Goal: Information Seeking & Learning: Learn about a topic

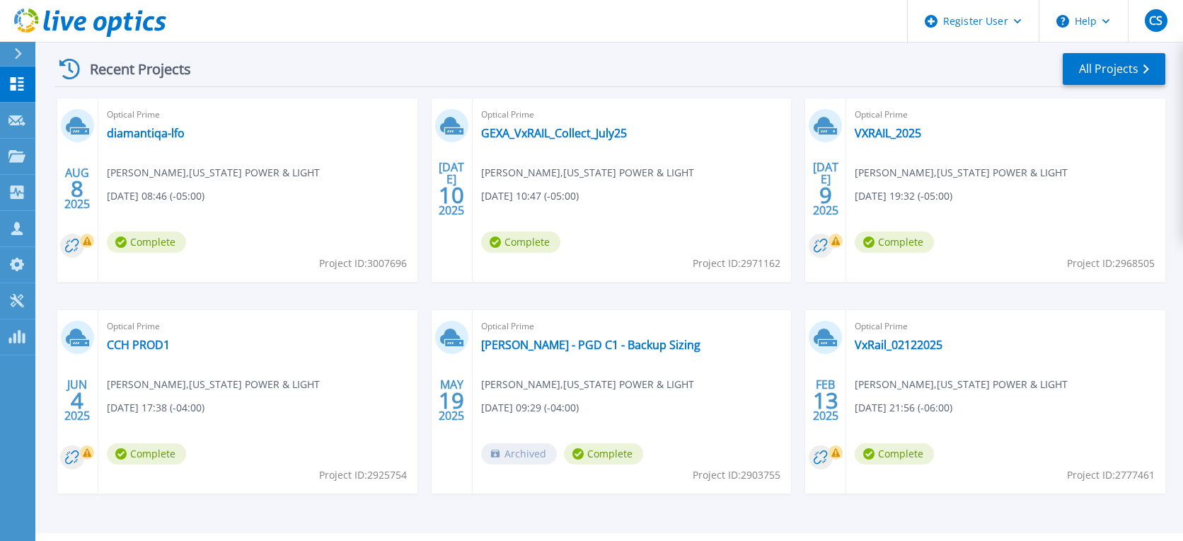
scroll to position [236, 0]
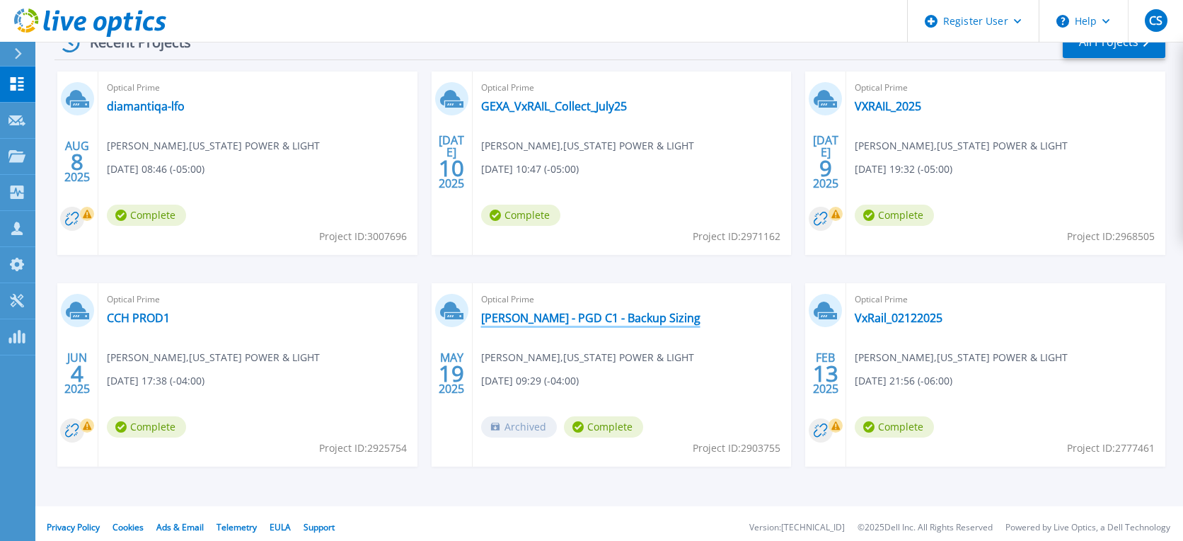
click at [594, 318] on link "[PERSON_NAME] - PGD C1 - Backup Sizing" at bounding box center [590, 318] width 219 height 14
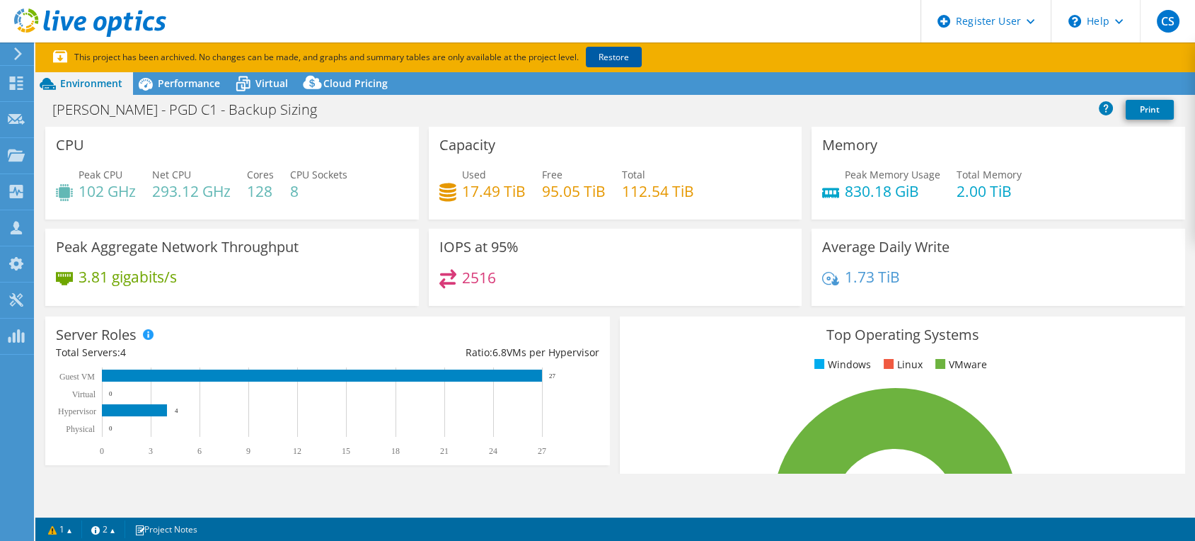
click at [609, 56] on link "Restore" at bounding box center [614, 57] width 56 height 21
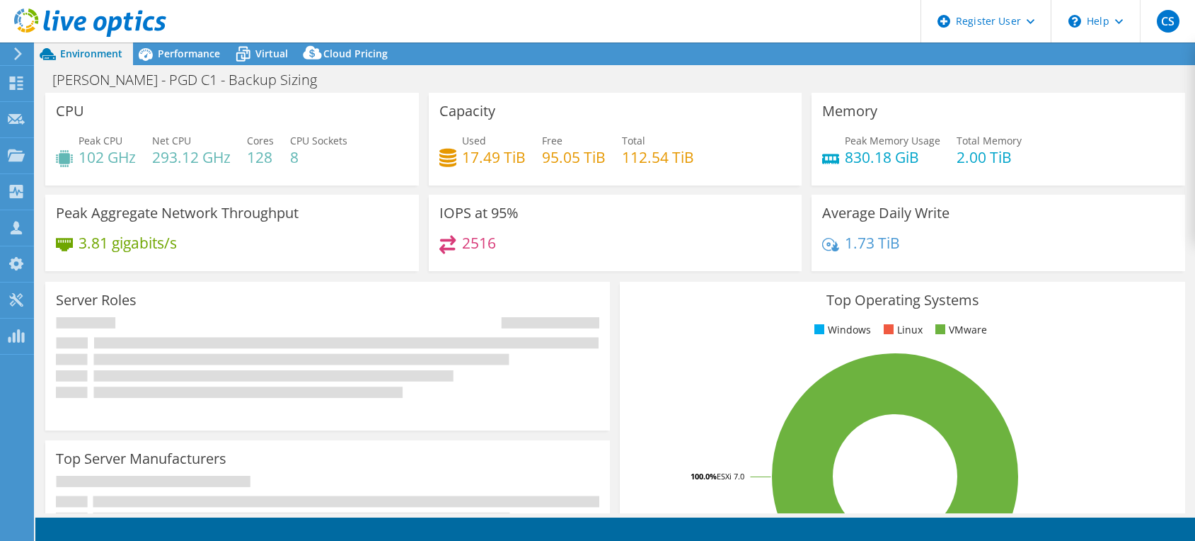
select select "USD"
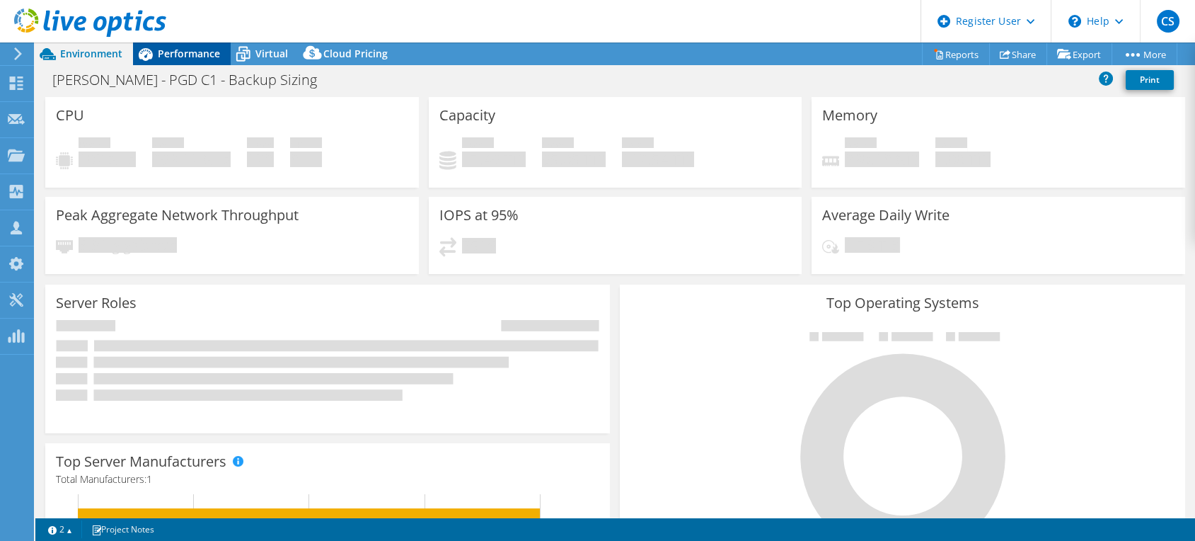
click at [200, 60] on span "Performance" at bounding box center [189, 53] width 62 height 13
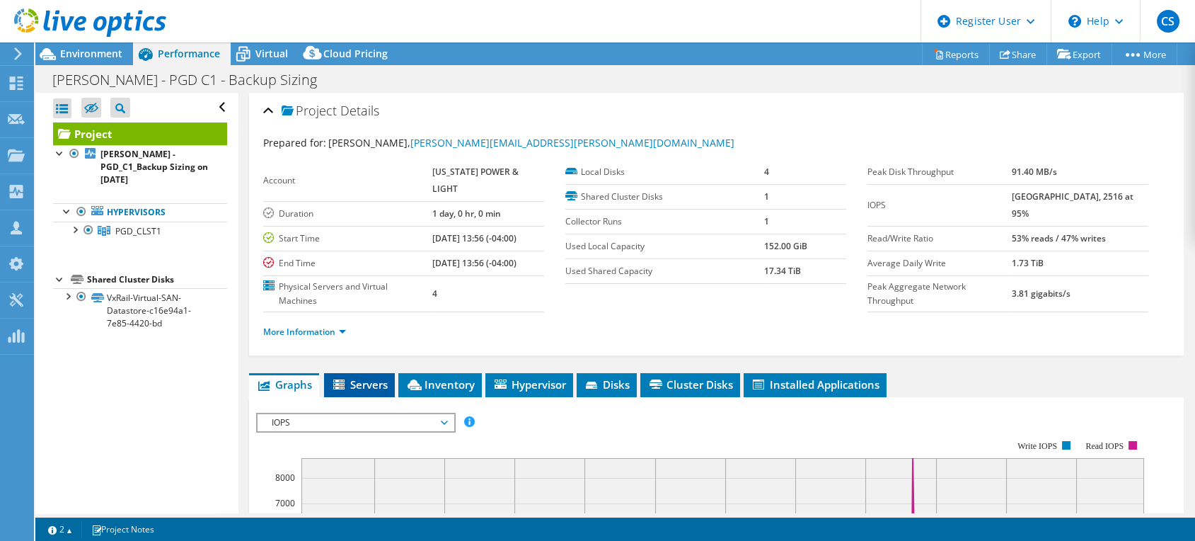
click at [376, 377] on span "Servers" at bounding box center [359, 384] width 57 height 14
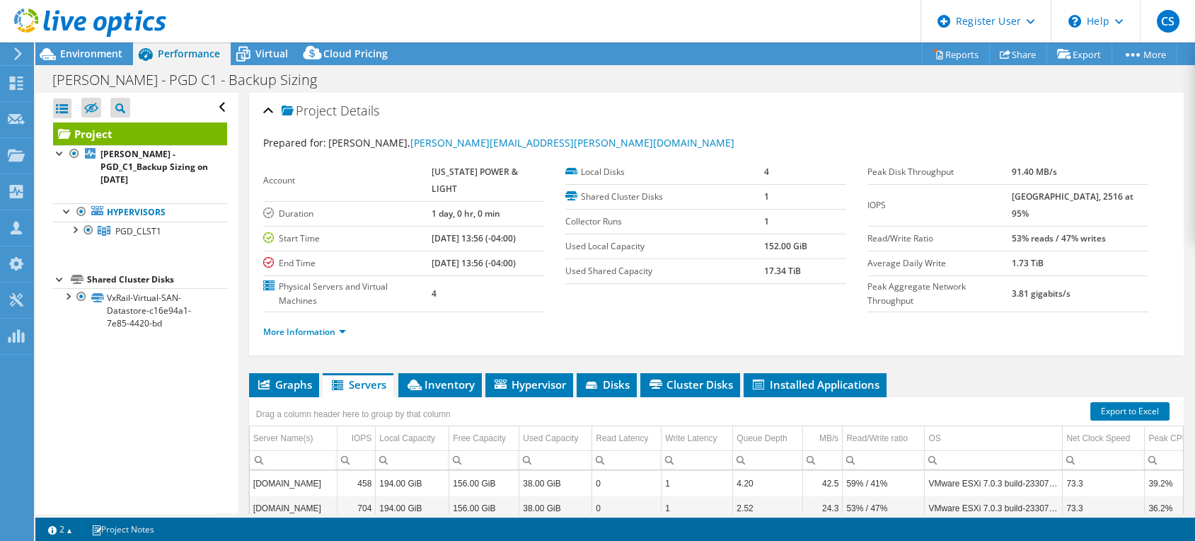
scroll to position [79, 0]
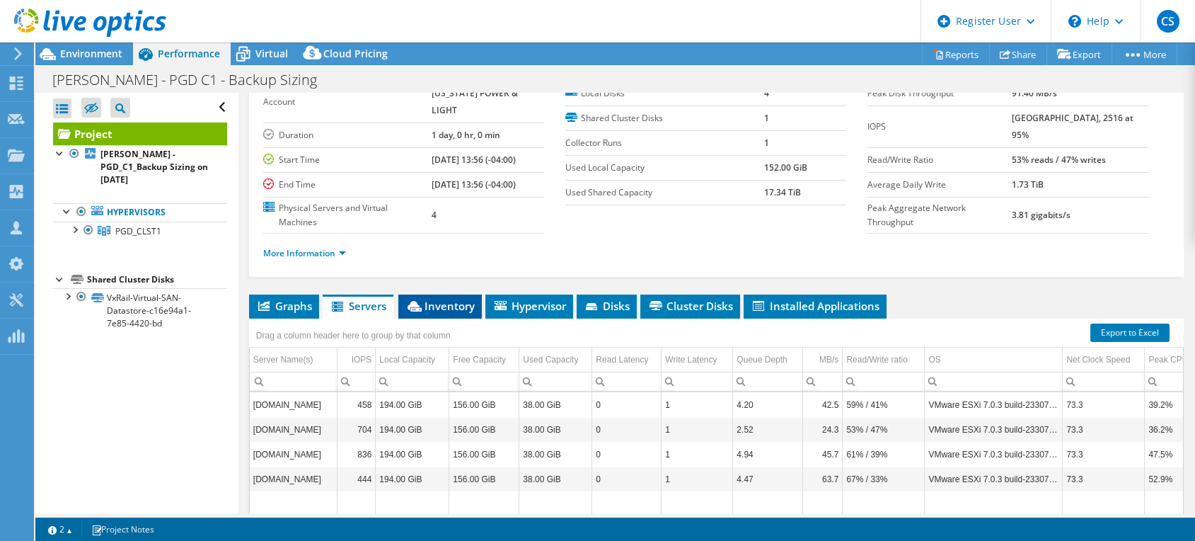
click at [454, 299] on span "Inventory" at bounding box center [439, 306] width 69 height 14
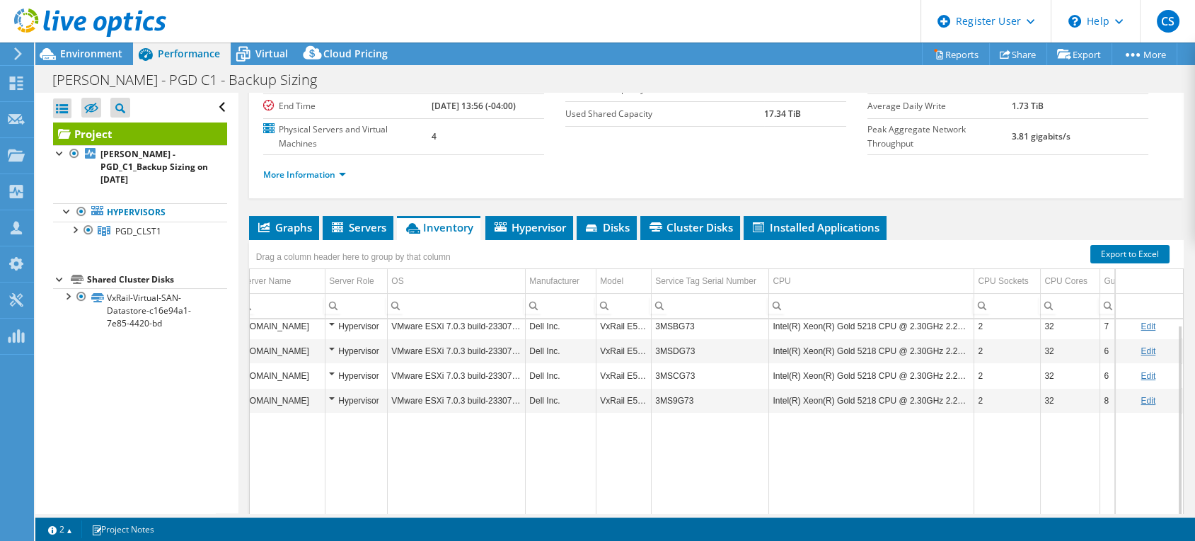
scroll to position [0, 0]
drag, startPoint x: 817, startPoint y: 505, endPoint x: 713, endPoint y: 480, distance: 106.9
click at [713, 480] on body "CS Dell User Cheo Sobalvarro [EMAIL_ADDRESS][PERSON_NAME][DOMAIN_NAME] Dell My …" at bounding box center [597, 270] width 1195 height 541
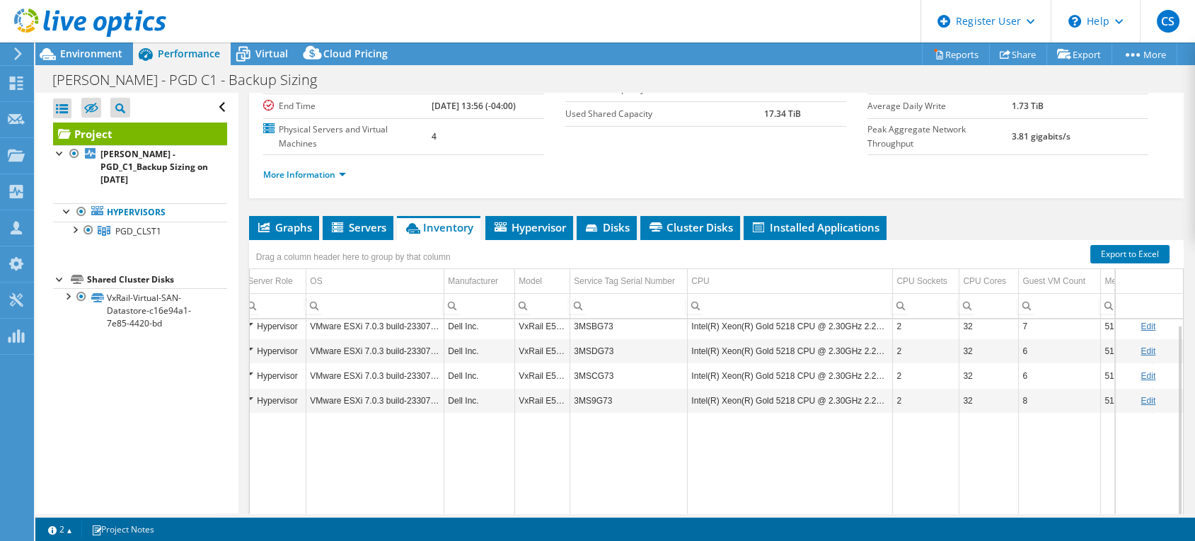
scroll to position [0, 110]
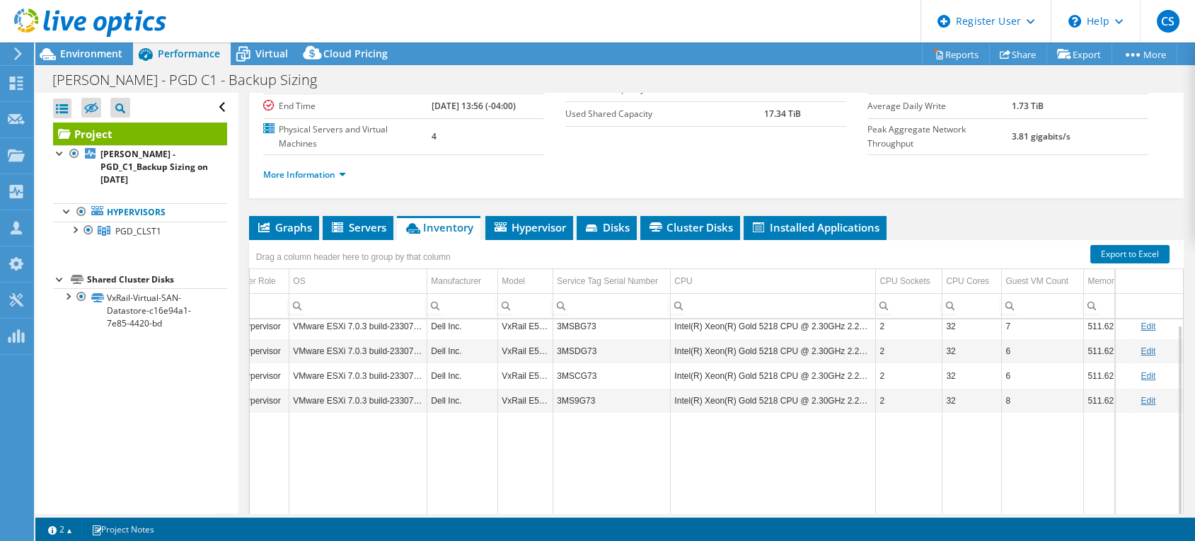
drag, startPoint x: 403, startPoint y: 502, endPoint x: 509, endPoint y: 505, distance: 106.2
click at [509, 505] on body "CS Dell User Cheo Sobalvarro [EMAIL_ADDRESS][PERSON_NAME][DOMAIN_NAME] Dell My …" at bounding box center [597, 270] width 1195 height 541
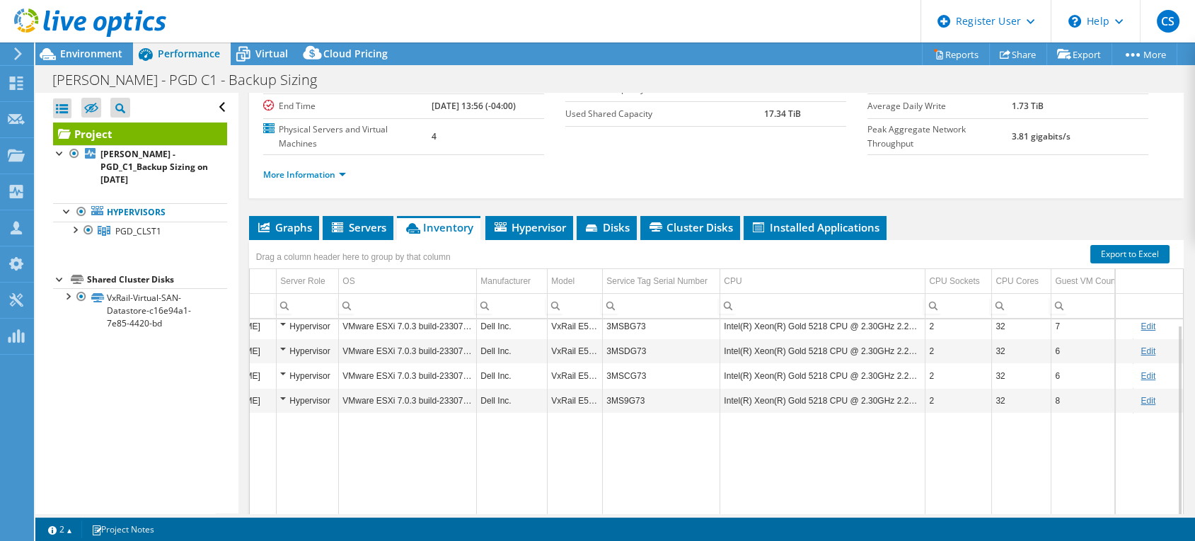
scroll to position [0, 0]
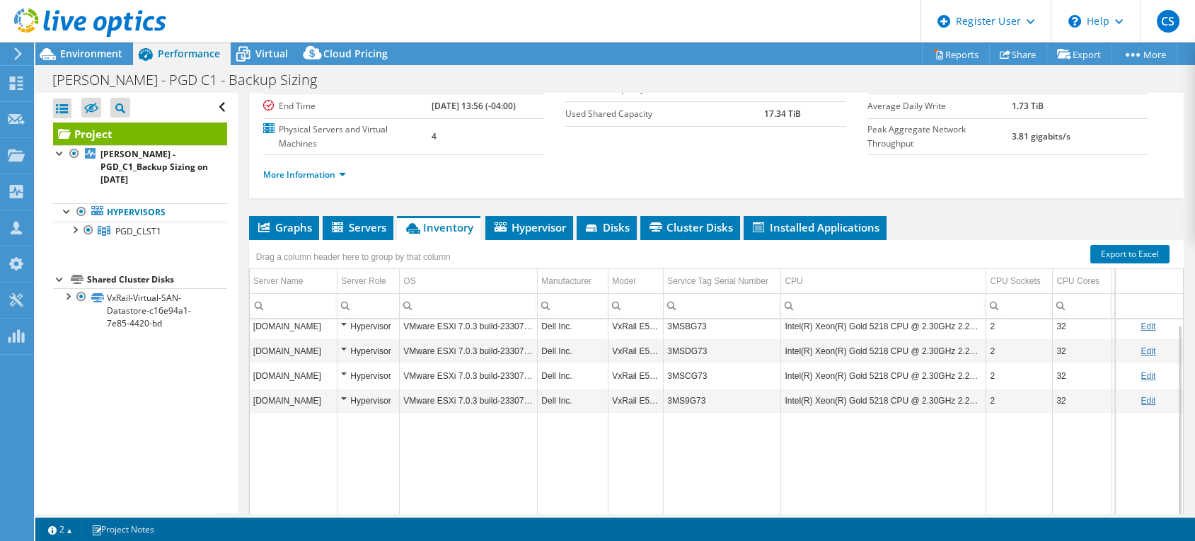
drag, startPoint x: 542, startPoint y: 504, endPoint x: 524, endPoint y: 503, distance: 18.4
click at [524, 503] on body "CS Dell User Cheo Sobalvarro [EMAIL_ADDRESS][PERSON_NAME][DOMAIN_NAME] Dell My …" at bounding box center [597, 270] width 1195 height 541
click at [351, 220] on span "Servers" at bounding box center [358, 227] width 57 height 14
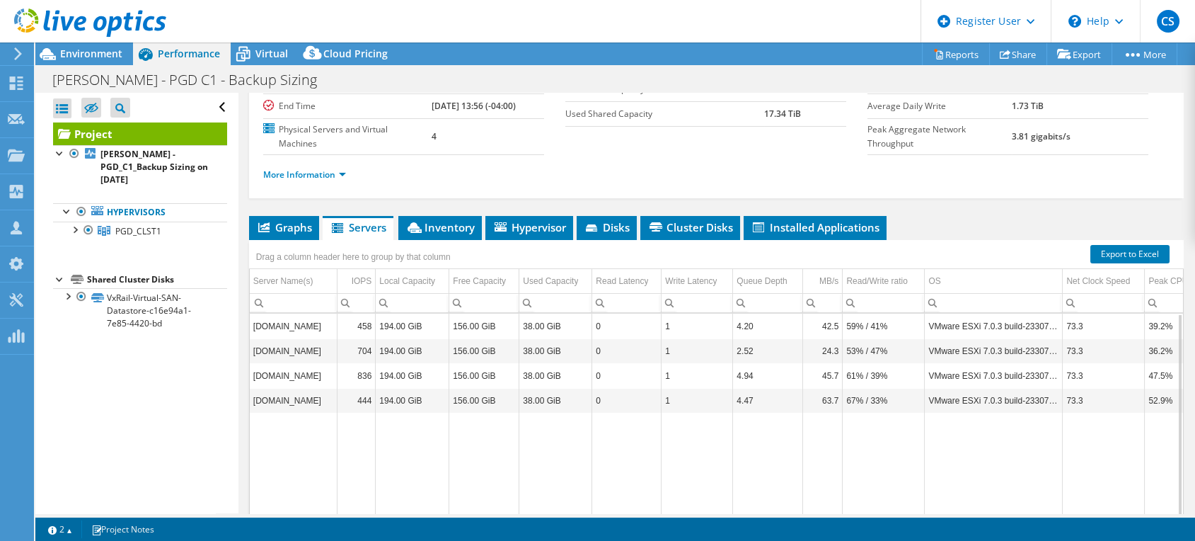
drag, startPoint x: 616, startPoint y: 500, endPoint x: 408, endPoint y: 497, distance: 207.3
click at [408, 497] on body "CS Dell User Cheo Sobalvarro [EMAIL_ADDRESS][PERSON_NAME][DOMAIN_NAME] Dell My …" at bounding box center [597, 270] width 1195 height 541
drag, startPoint x: 461, startPoint y: 508, endPoint x: 407, endPoint y: 503, distance: 54.7
click at [407, 503] on body "CS Dell User Cheo Sobalvarro [EMAIL_ADDRESS][PERSON_NAME][DOMAIN_NAME] Dell My …" at bounding box center [597, 270] width 1195 height 541
drag, startPoint x: 408, startPoint y: 502, endPoint x: 272, endPoint y: 488, distance: 136.5
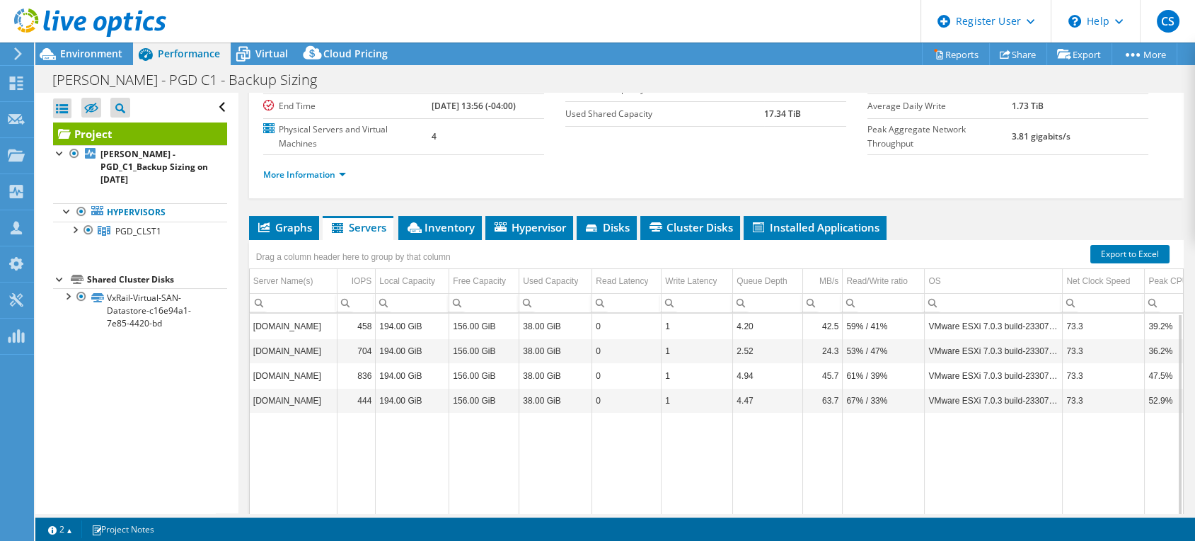
click at [272, 488] on body "CS Dell User Cheo Sobalvarro [EMAIL_ADDRESS][PERSON_NAME][DOMAIN_NAME] Dell My …" at bounding box center [597, 270] width 1195 height 541
drag, startPoint x: 142, startPoint y: 79, endPoint x: 96, endPoint y: 83, distance: 46.2
click at [96, 83] on h1 "Allan - PGD C1 - Backup Sizing" at bounding box center [192, 80] width 293 height 16
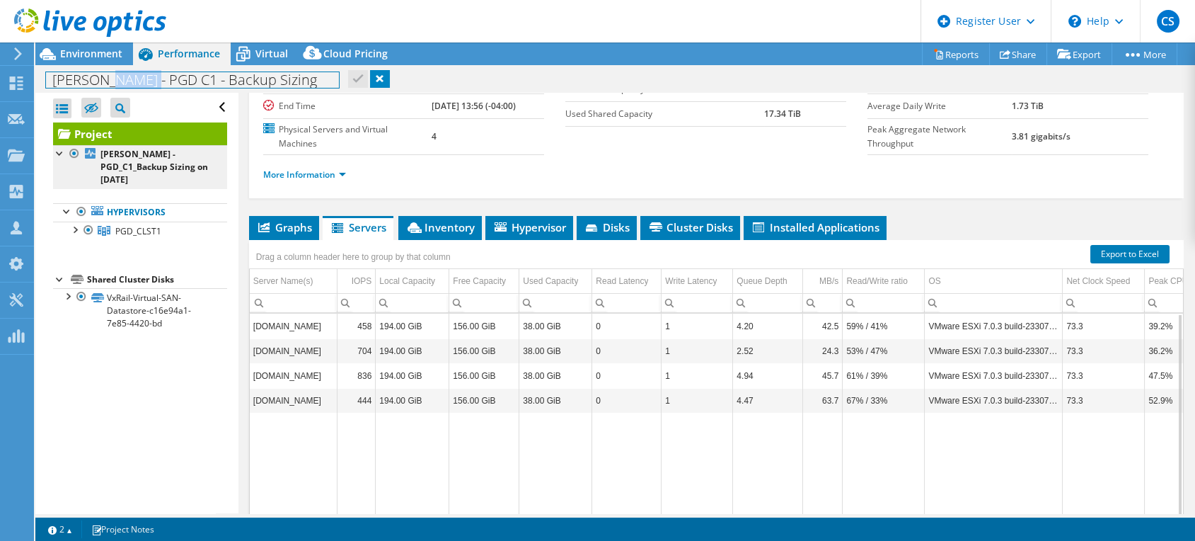
copy h1 "PGD C1"
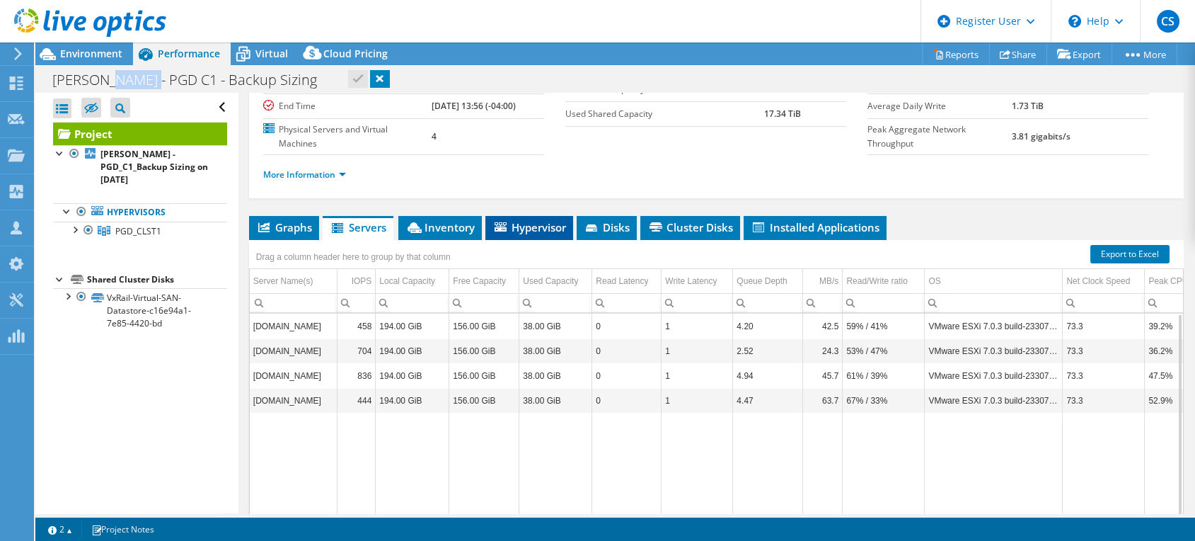
click at [530, 216] on li "Hypervisor" at bounding box center [529, 228] width 88 height 24
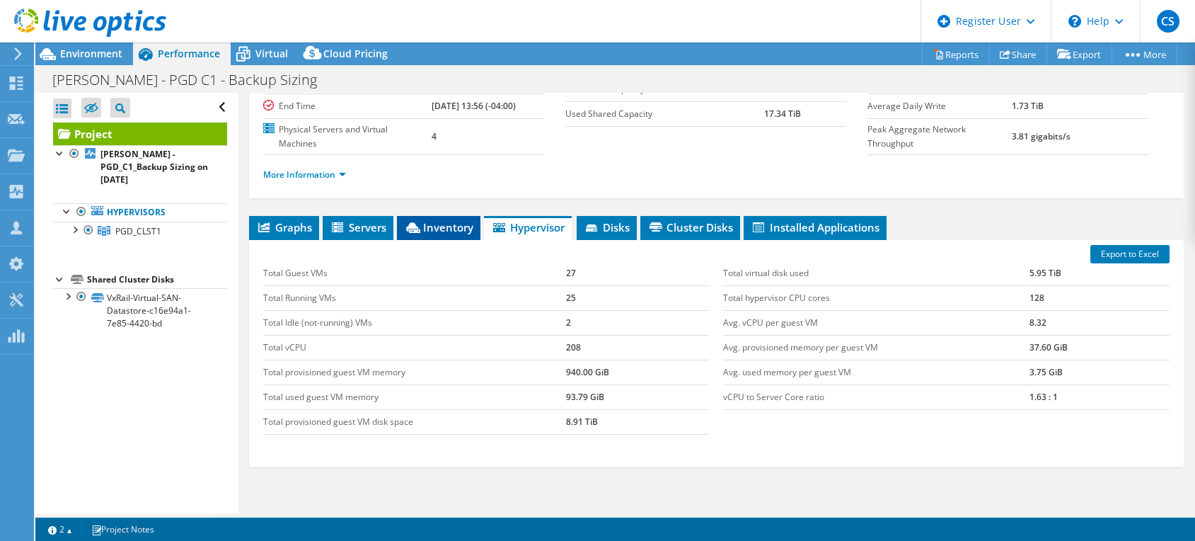
click at [415, 222] on icon at bounding box center [413, 227] width 14 height 11
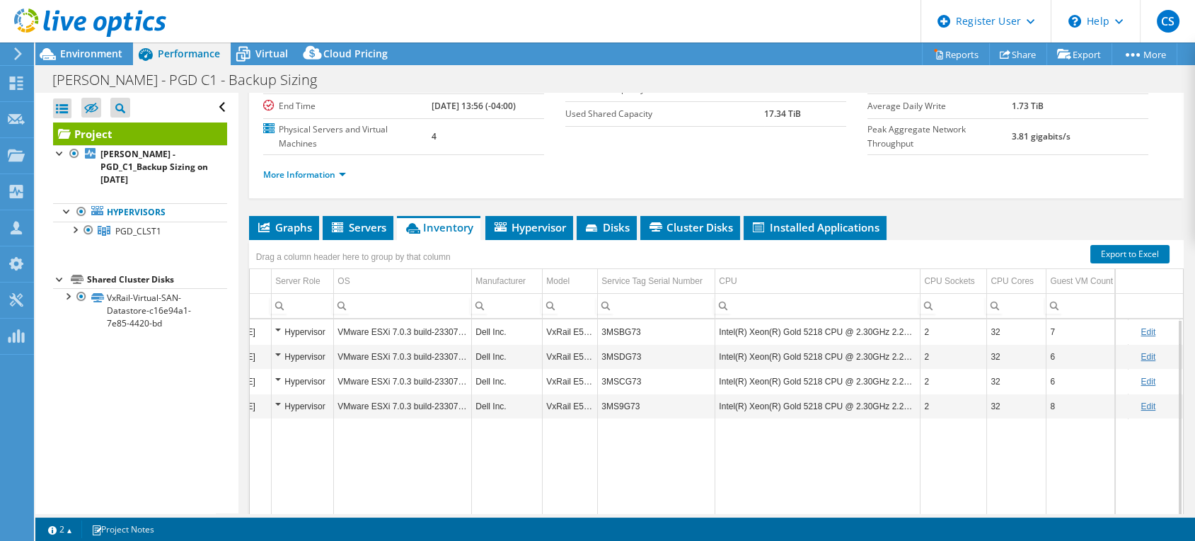
scroll to position [0, 142]
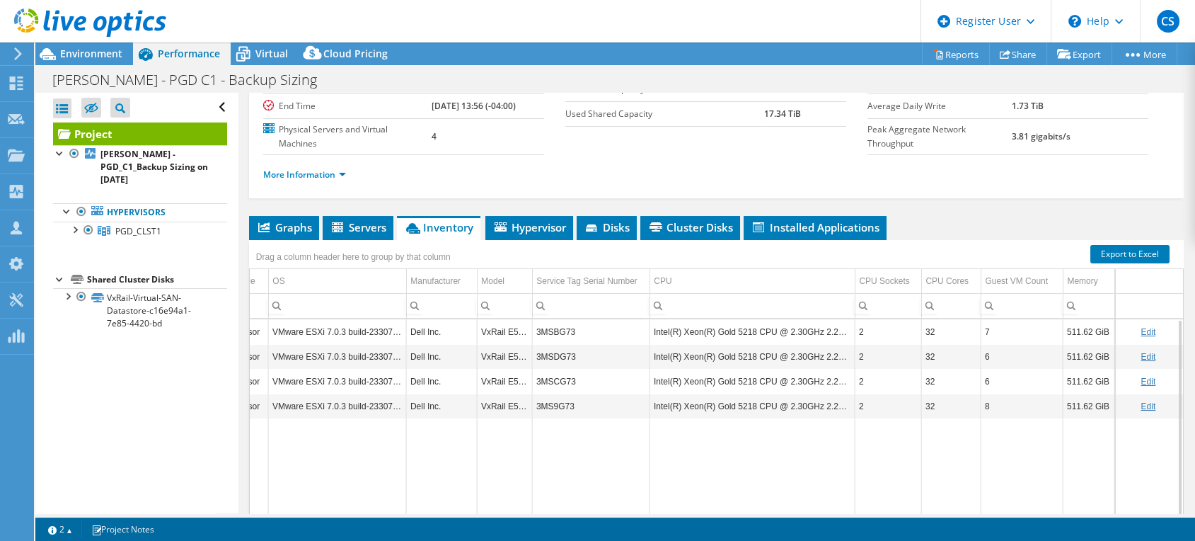
drag, startPoint x: 667, startPoint y: 507, endPoint x: 877, endPoint y: 503, distance: 210.9
click at [877, 503] on body "CS Dell User Cheo Sobalvarro [EMAIL_ADDRESS][PERSON_NAME][DOMAIN_NAME] Dell My …" at bounding box center [597, 270] width 1195 height 541
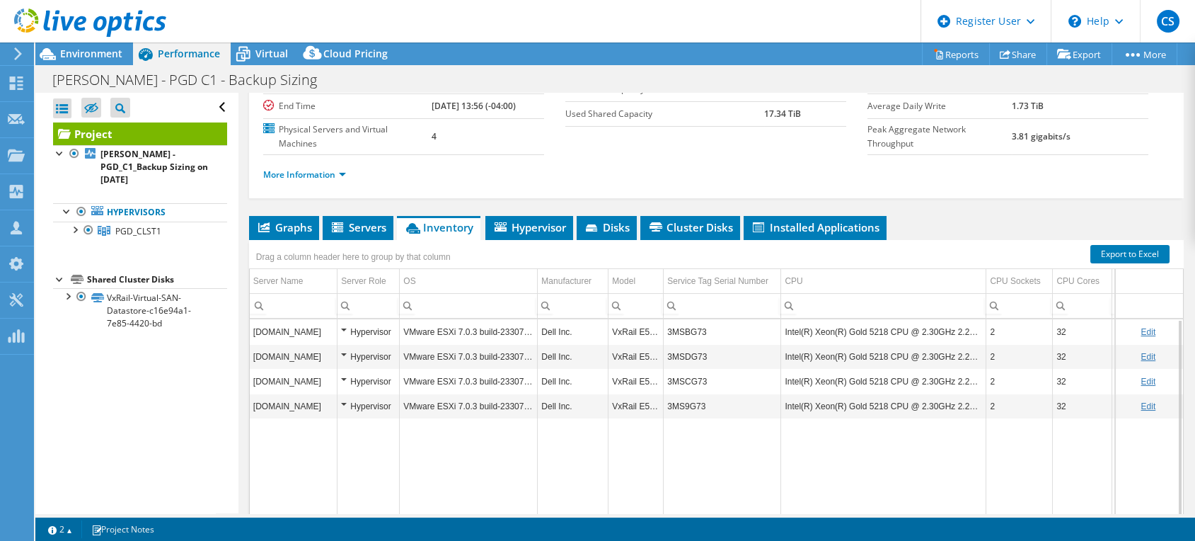
drag, startPoint x: 754, startPoint y: 506, endPoint x: 432, endPoint y: 506, distance: 321.9
click at [432, 506] on body "CS Dell User Cheo Sobalvarro [EMAIL_ADDRESS][PERSON_NAME][DOMAIN_NAME] Dell My …" at bounding box center [597, 270] width 1195 height 541
click at [368, 220] on span "Servers" at bounding box center [358, 227] width 57 height 14
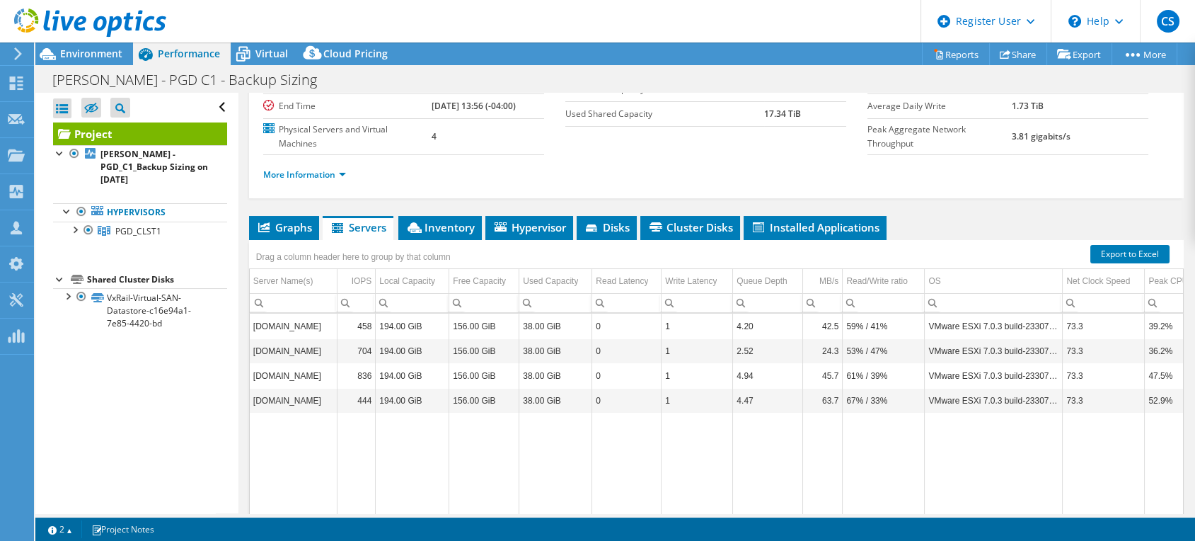
drag, startPoint x: 114, startPoint y: 56, endPoint x: 127, endPoint y: 67, distance: 16.6
click at [113, 56] on span "Environment" at bounding box center [91, 53] width 62 height 13
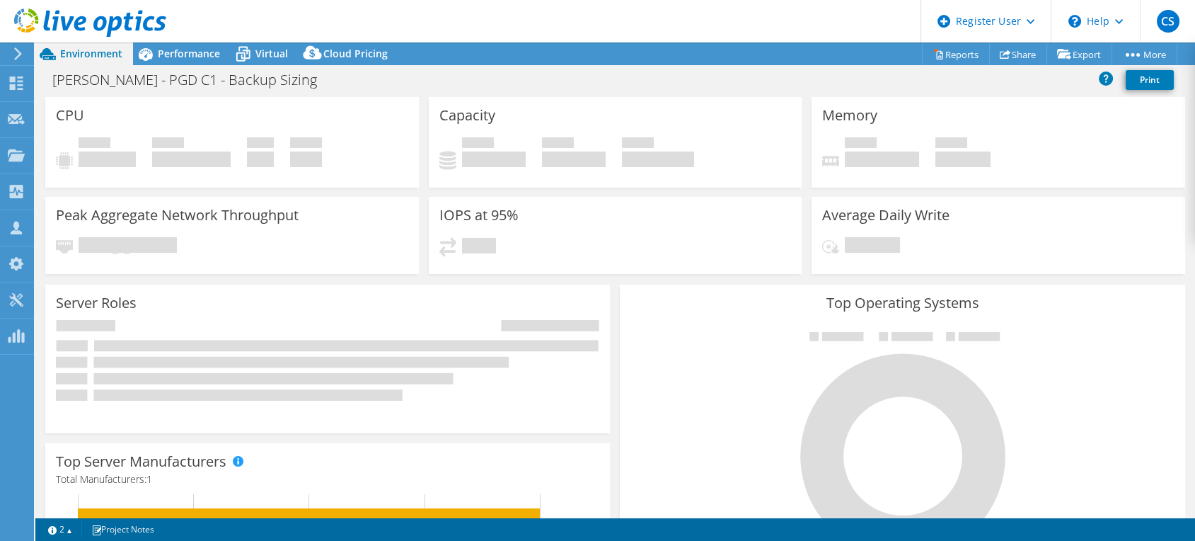
click at [504, 243] on div "2516" at bounding box center [615, 252] width 352 height 30
click at [175, 48] on span "Performance" at bounding box center [189, 53] width 62 height 13
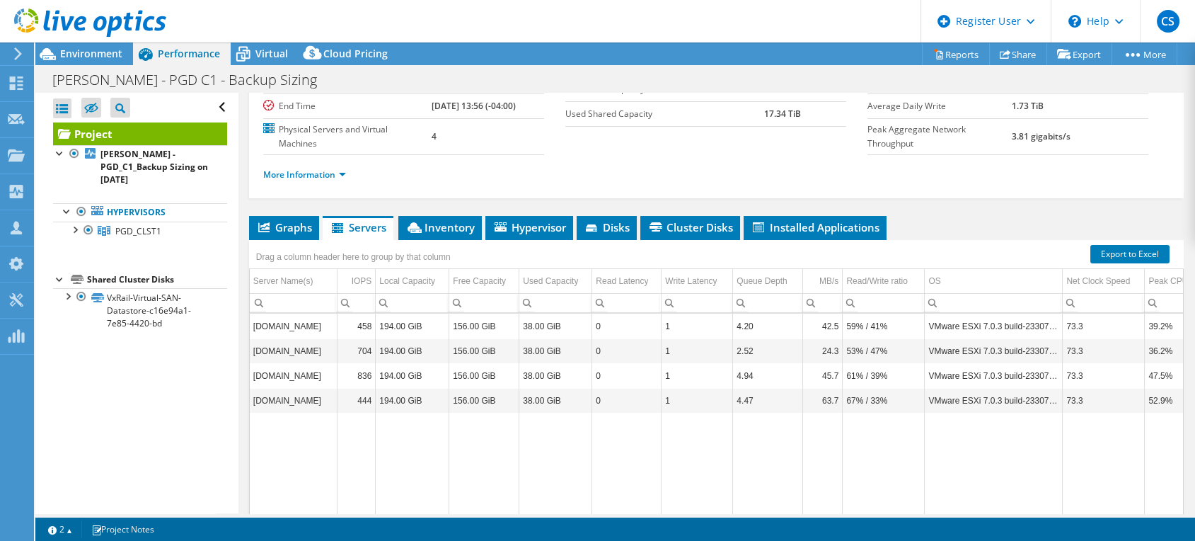
click at [87, 45] on div at bounding box center [83, 23] width 166 height 47
click at [97, 57] on span "Environment" at bounding box center [91, 53] width 62 height 13
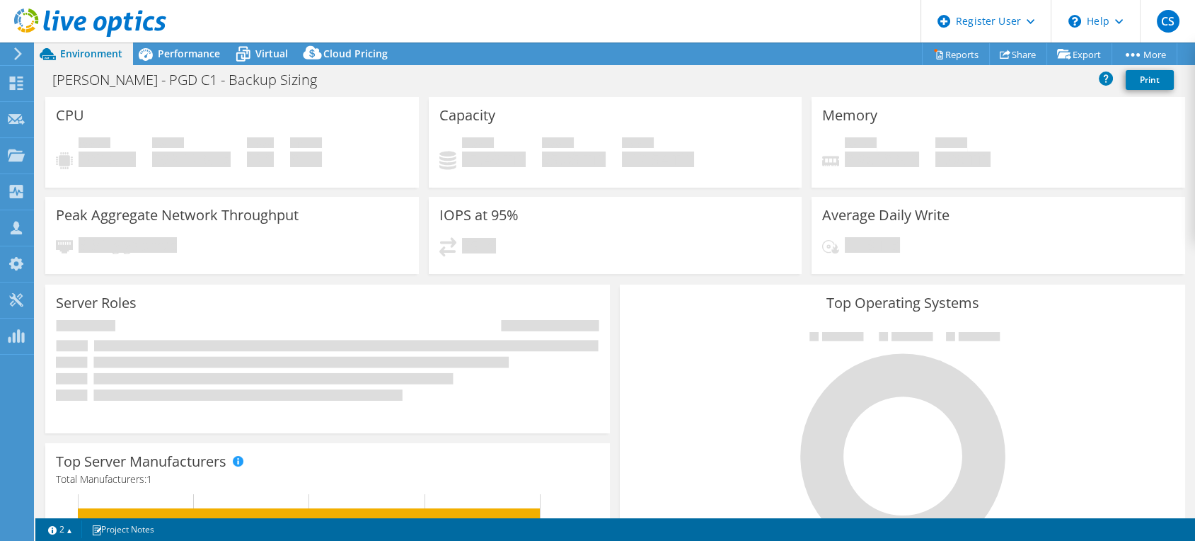
click at [94, 26] on use at bounding box center [90, 22] width 152 height 28
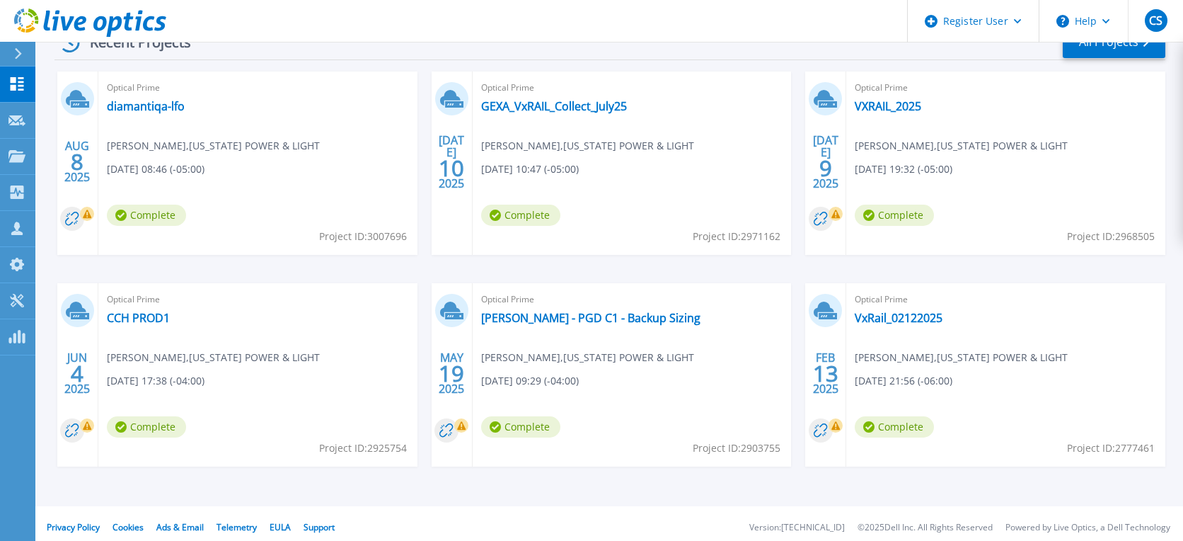
scroll to position [243, 0]
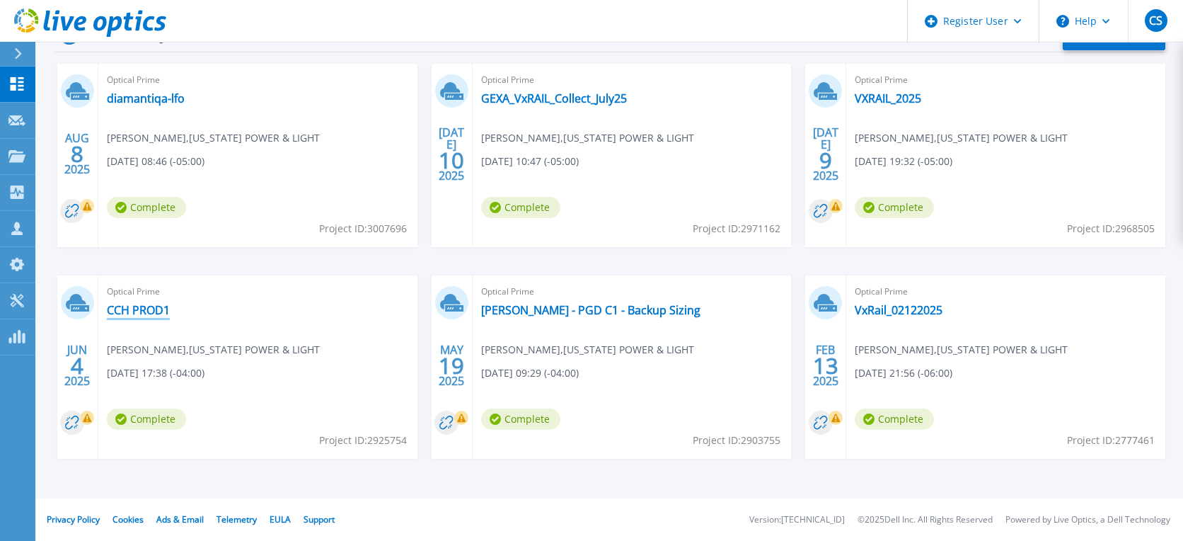
click at [135, 313] on link "CCH PROD1" at bounding box center [138, 310] width 63 height 14
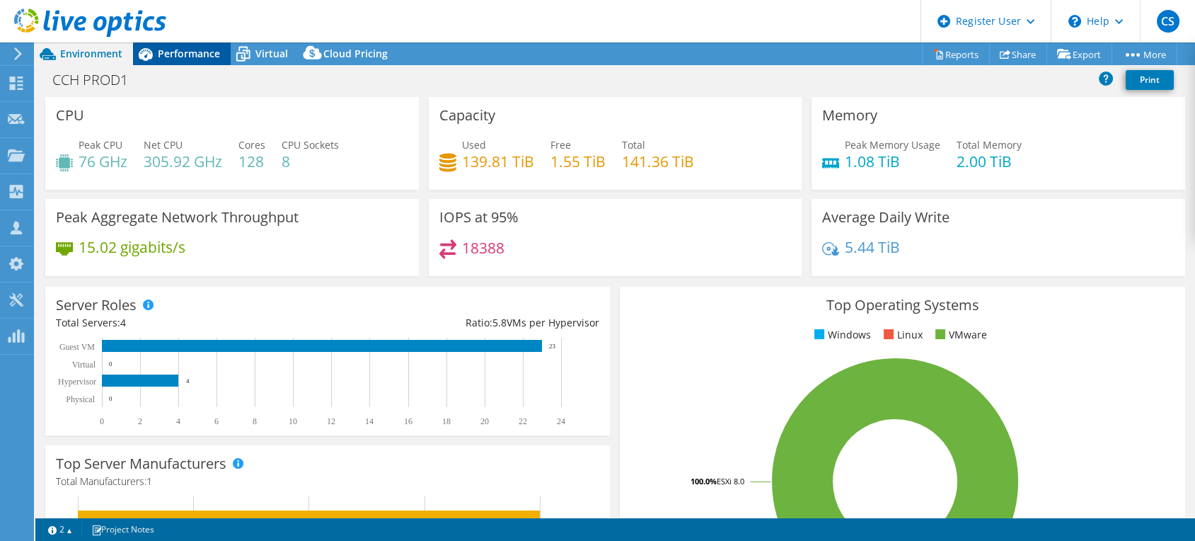
click at [205, 57] on span "Performance" at bounding box center [189, 53] width 62 height 13
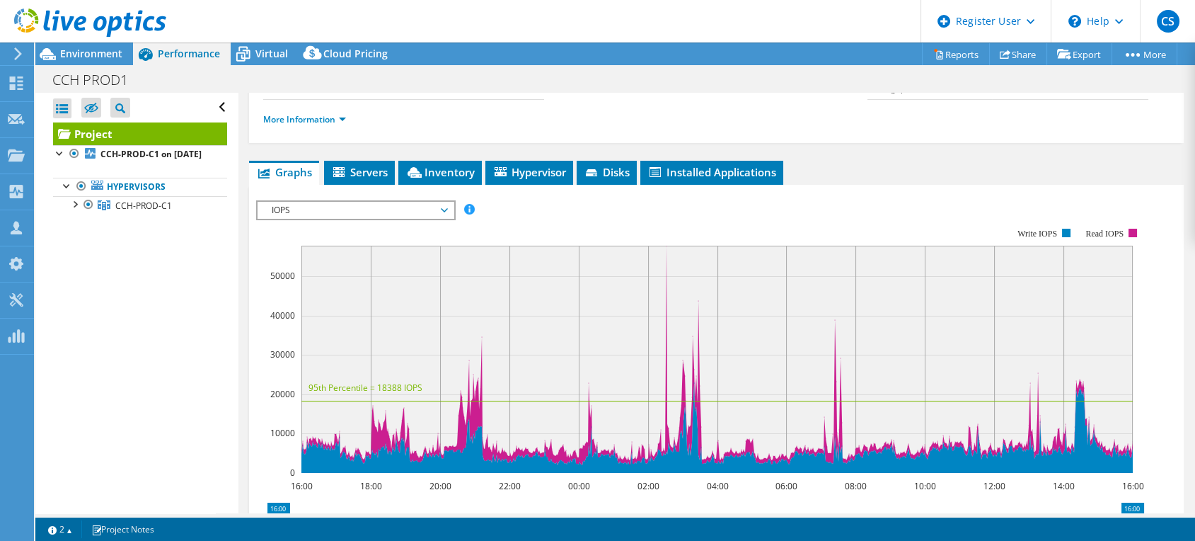
scroll to position [79, 0]
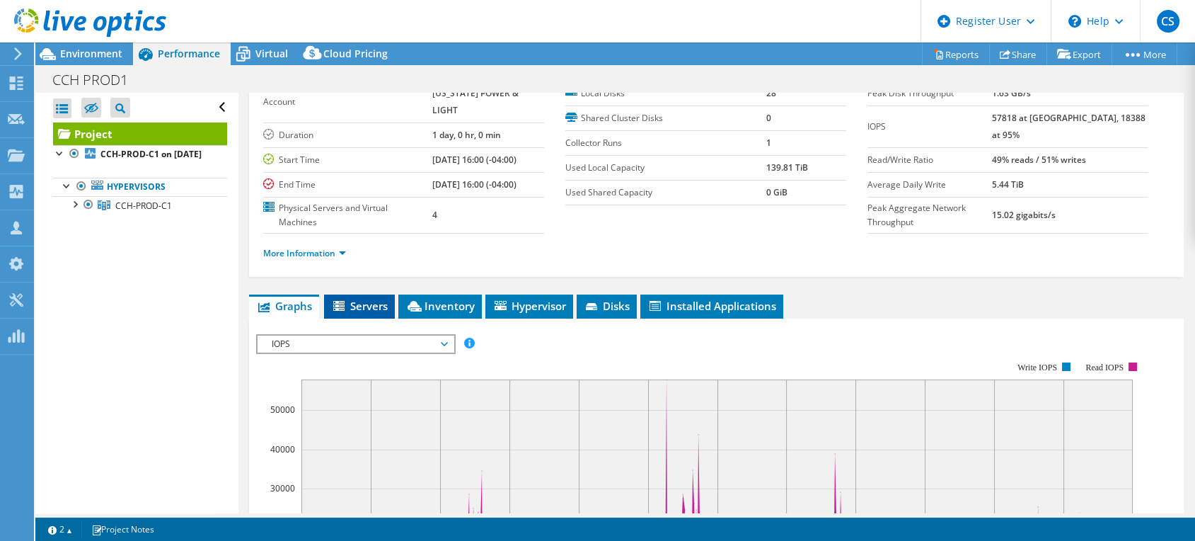
click at [359, 299] on span "Servers" at bounding box center [359, 306] width 57 height 14
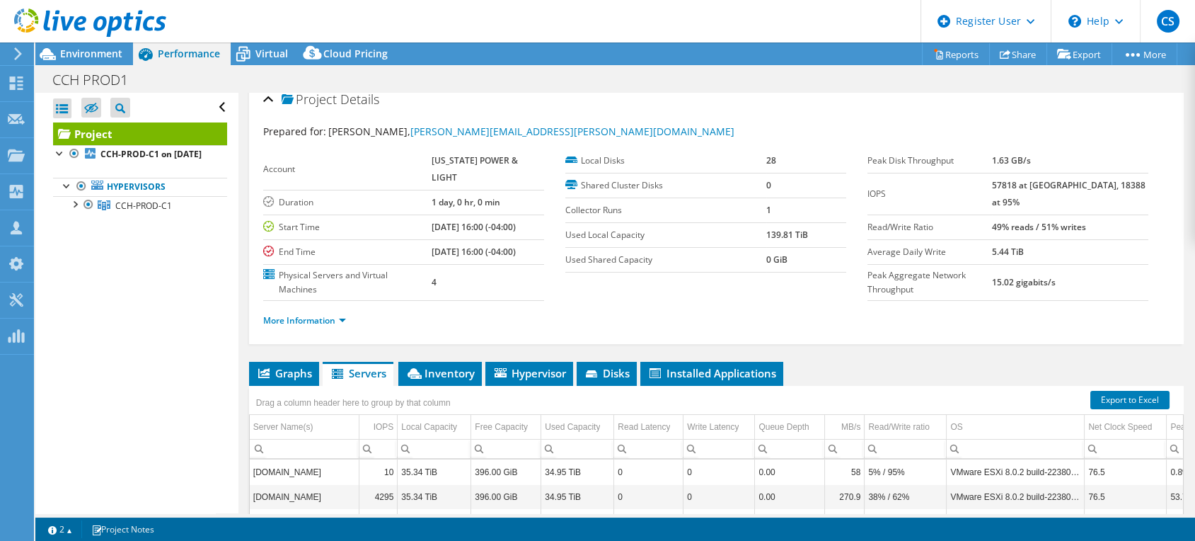
scroll to position [0, 0]
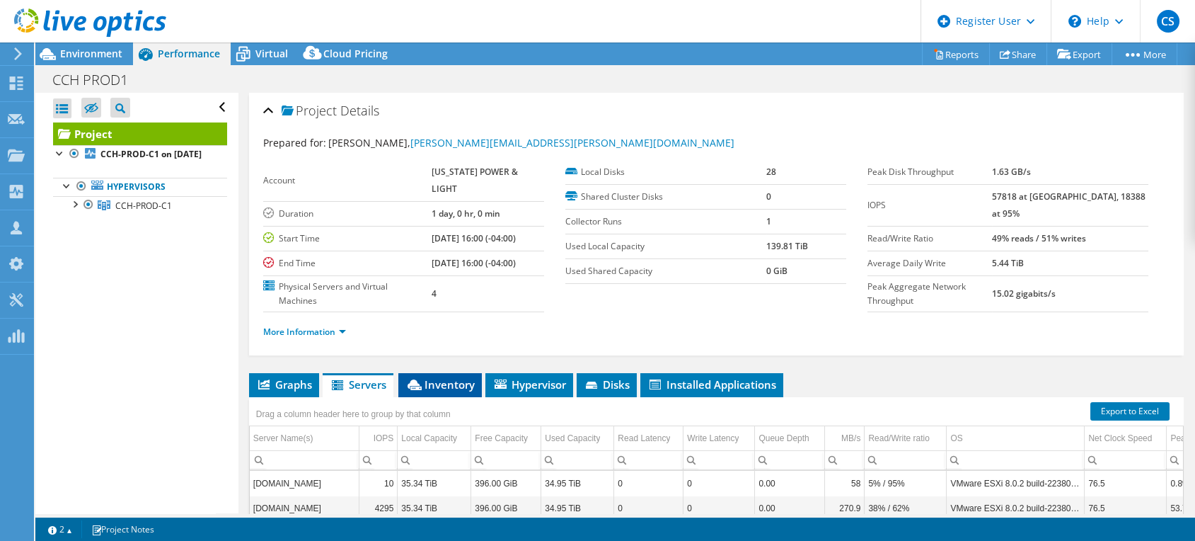
click at [437, 377] on span "Inventory" at bounding box center [439, 384] width 69 height 14
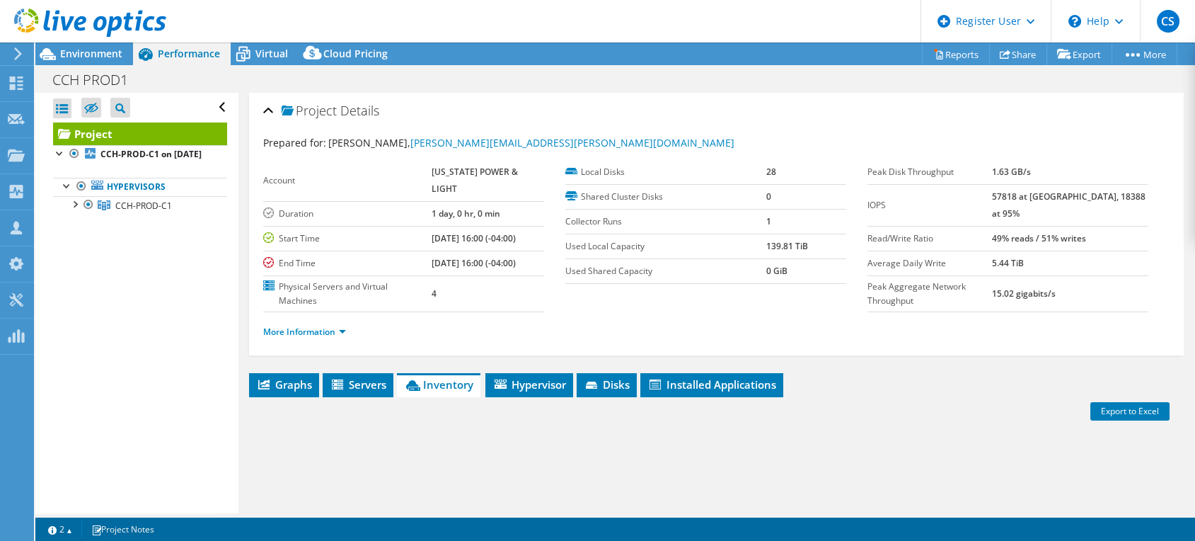
scroll to position [157, 0]
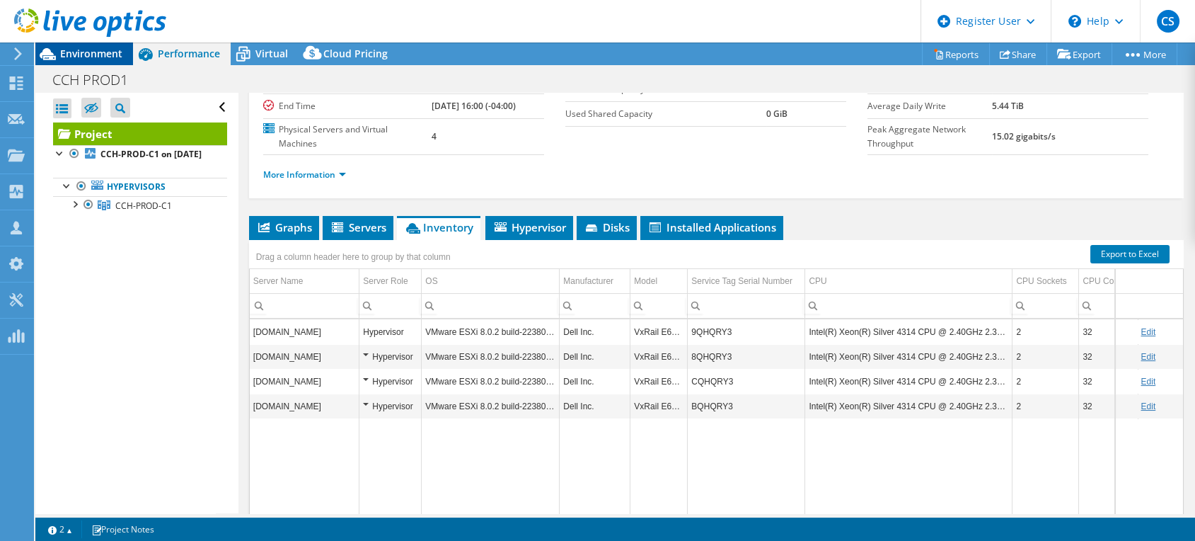
click at [98, 52] on span "Environment" at bounding box center [91, 53] width 62 height 13
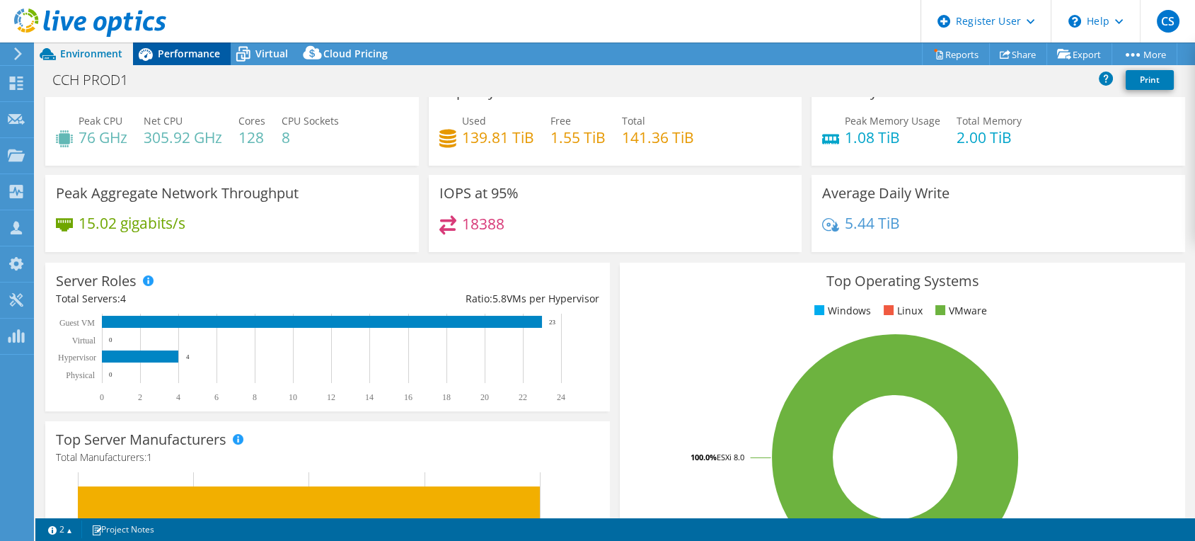
scroll to position [0, 0]
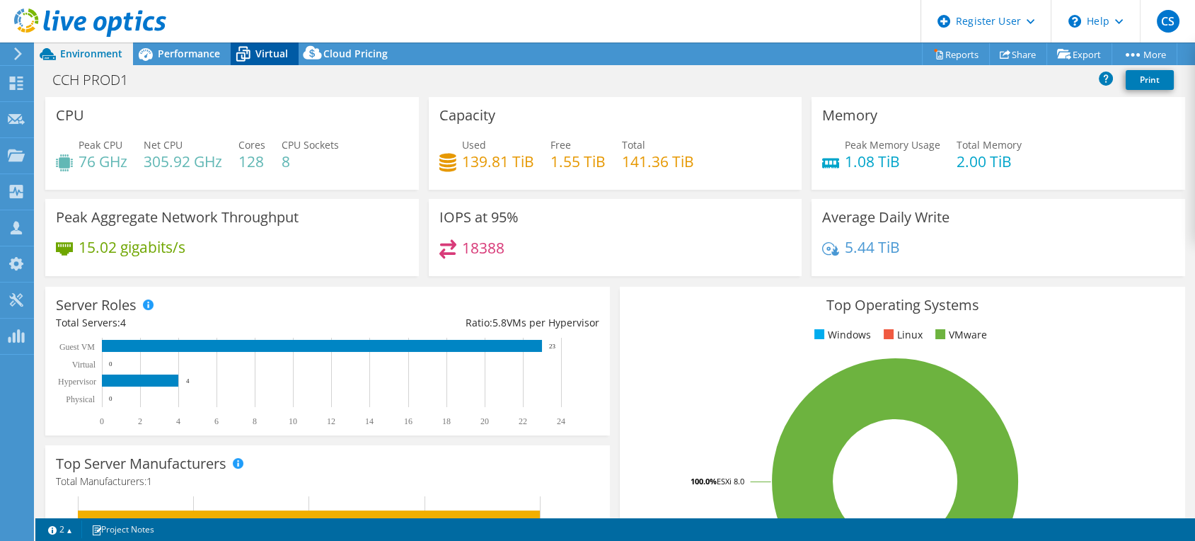
click at [243, 50] on icon at bounding box center [243, 55] width 14 height 11
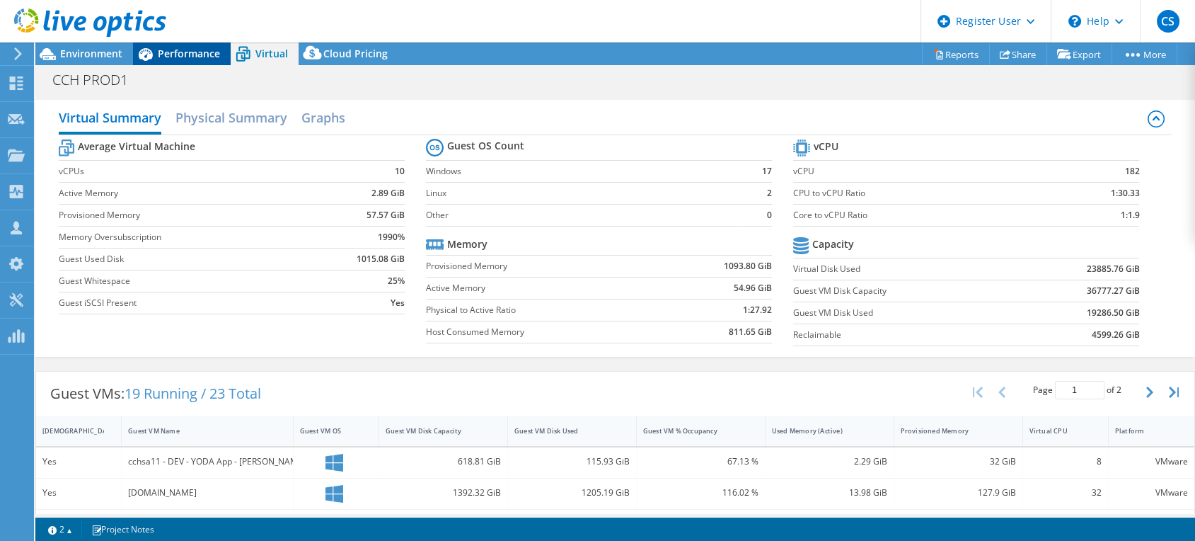
click at [166, 56] on span "Performance" at bounding box center [189, 53] width 62 height 13
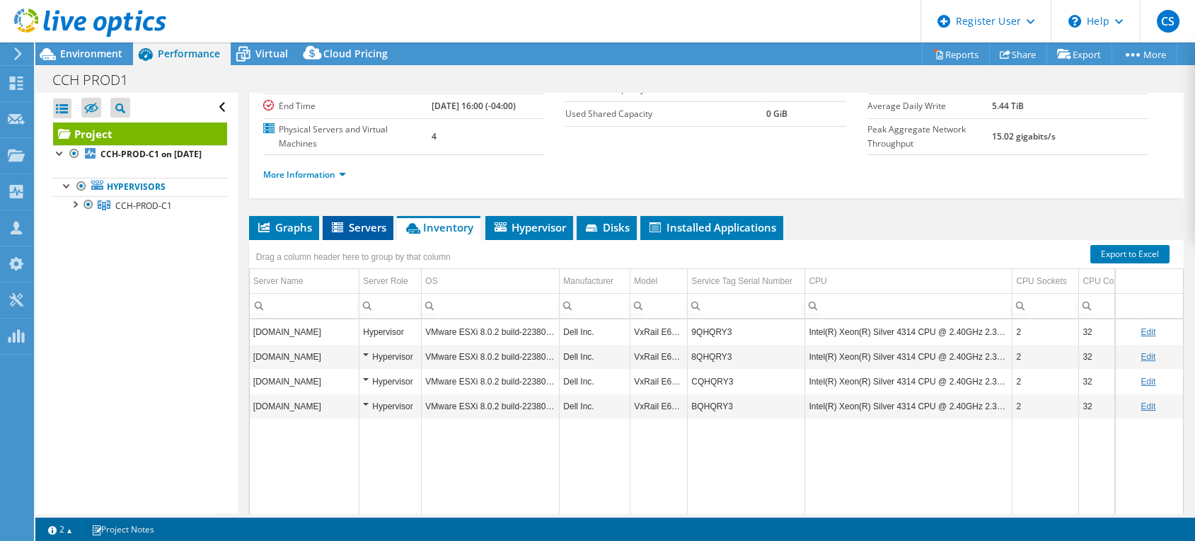
click at [352, 220] on span "Servers" at bounding box center [358, 227] width 57 height 14
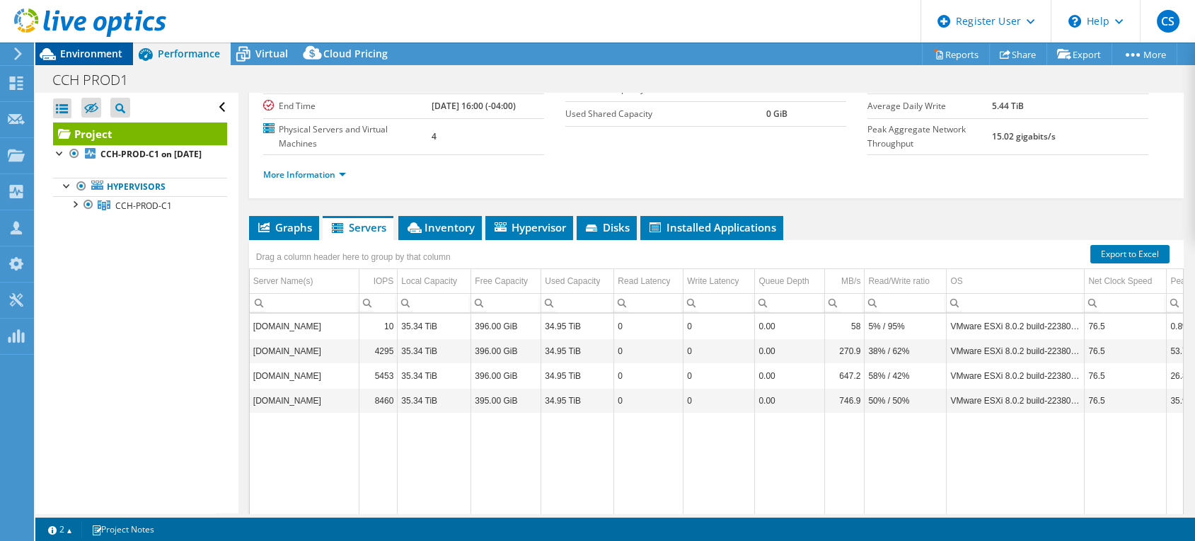
click at [83, 54] on span "Environment" at bounding box center [91, 53] width 62 height 13
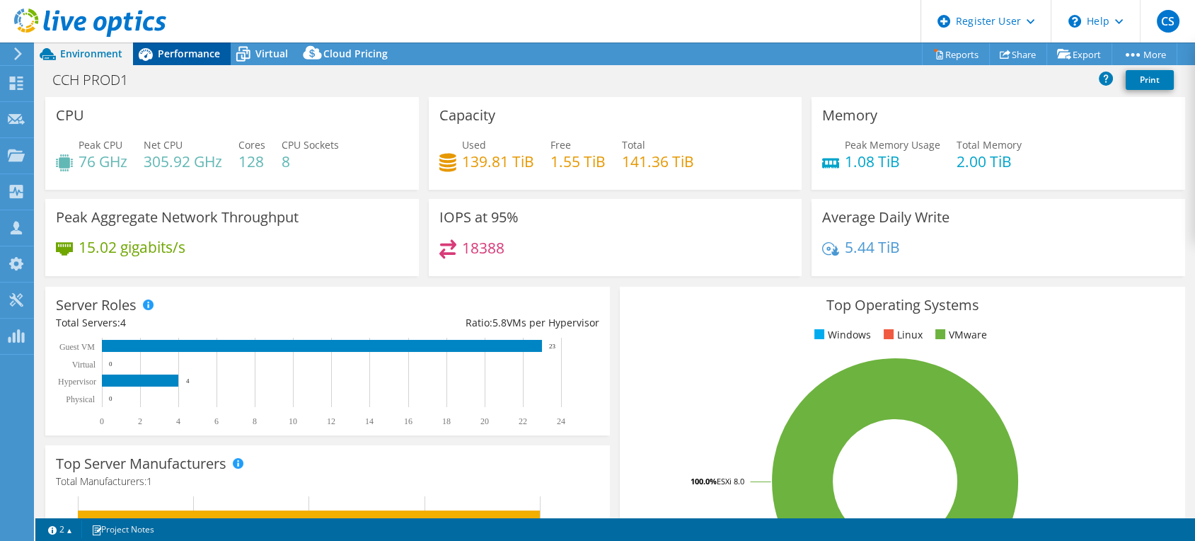
click at [187, 55] on span "Performance" at bounding box center [189, 53] width 62 height 13
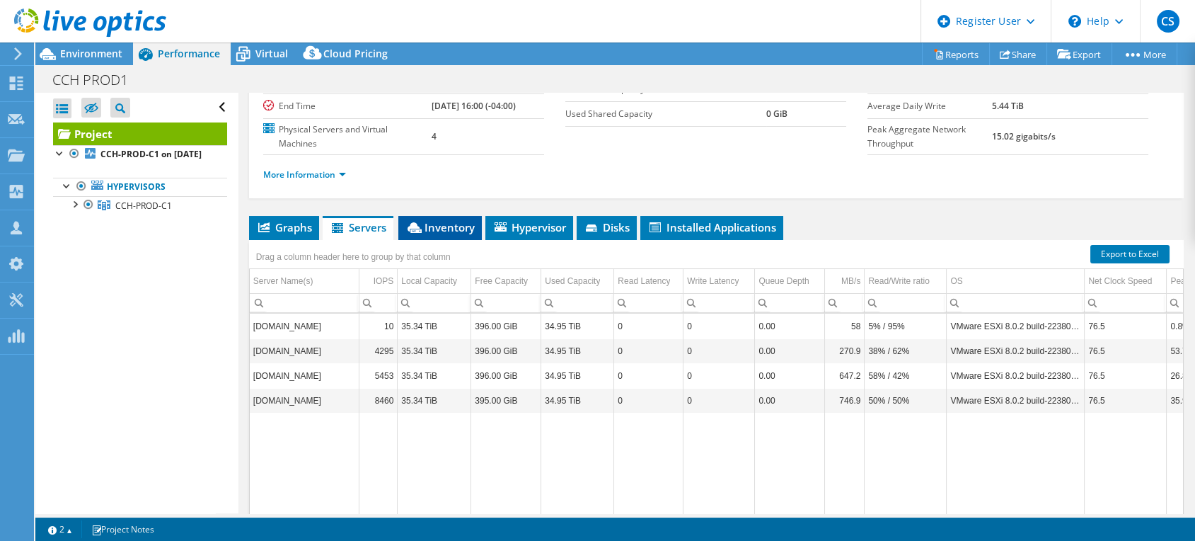
click at [460, 220] on span "Inventory" at bounding box center [439, 227] width 69 height 14
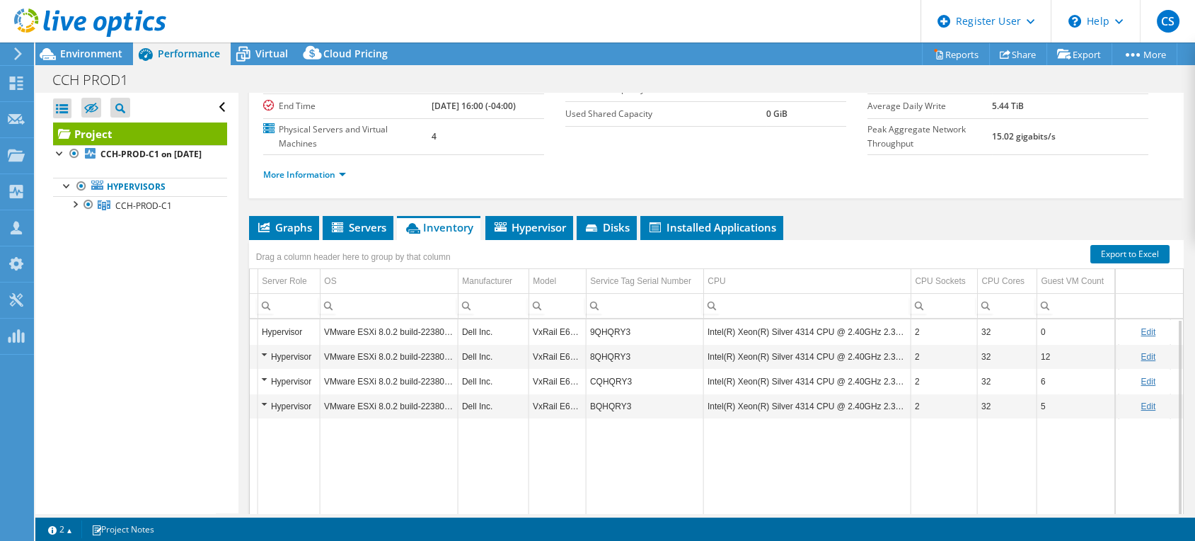
scroll to position [0, 169]
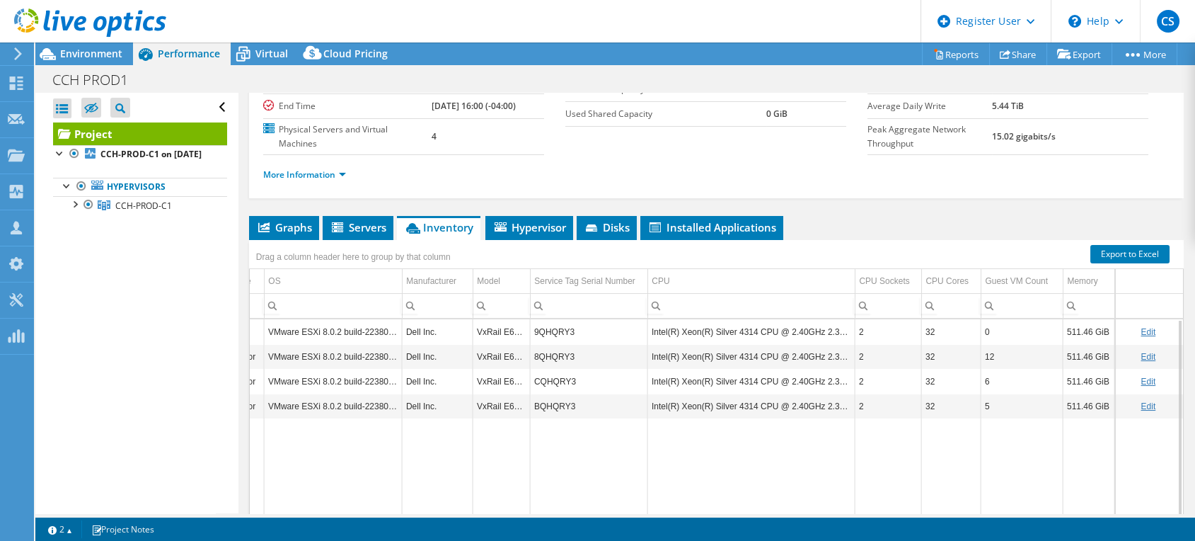
drag, startPoint x: 468, startPoint y: 505, endPoint x: 742, endPoint y: 487, distance: 274.4
click at [742, 487] on body "CS Dell User Cheo Sobalvarro [EMAIL_ADDRESS][PERSON_NAME][DOMAIN_NAME] Dell My …" at bounding box center [597, 270] width 1195 height 541
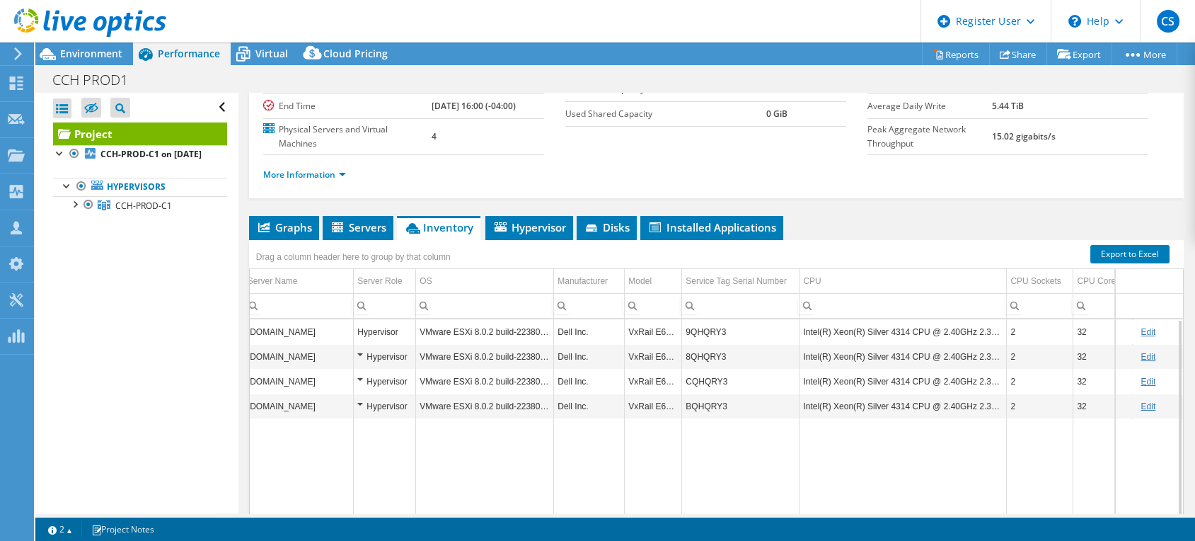
scroll to position [0, 0]
drag, startPoint x: 802, startPoint y: 504, endPoint x: 661, endPoint y: 474, distance: 144.1
click at [672, 492] on body "CS Dell User Cheo Sobalvarro [EMAIL_ADDRESS][PERSON_NAME][DOMAIN_NAME] Dell My …" at bounding box center [597, 270] width 1195 height 541
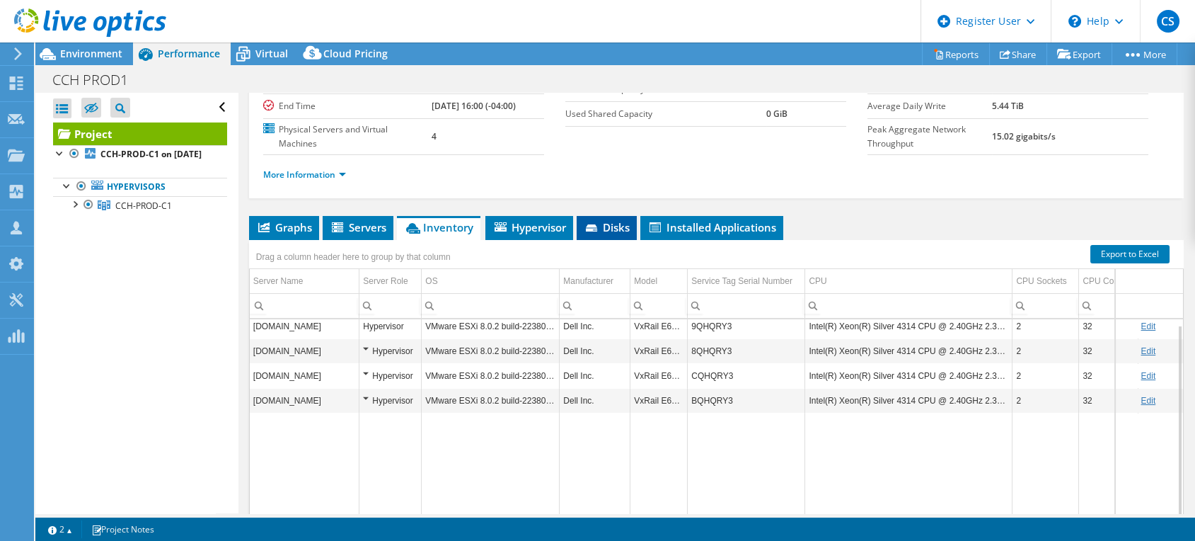
click at [603, 220] on span "Disks" at bounding box center [607, 227] width 46 height 14
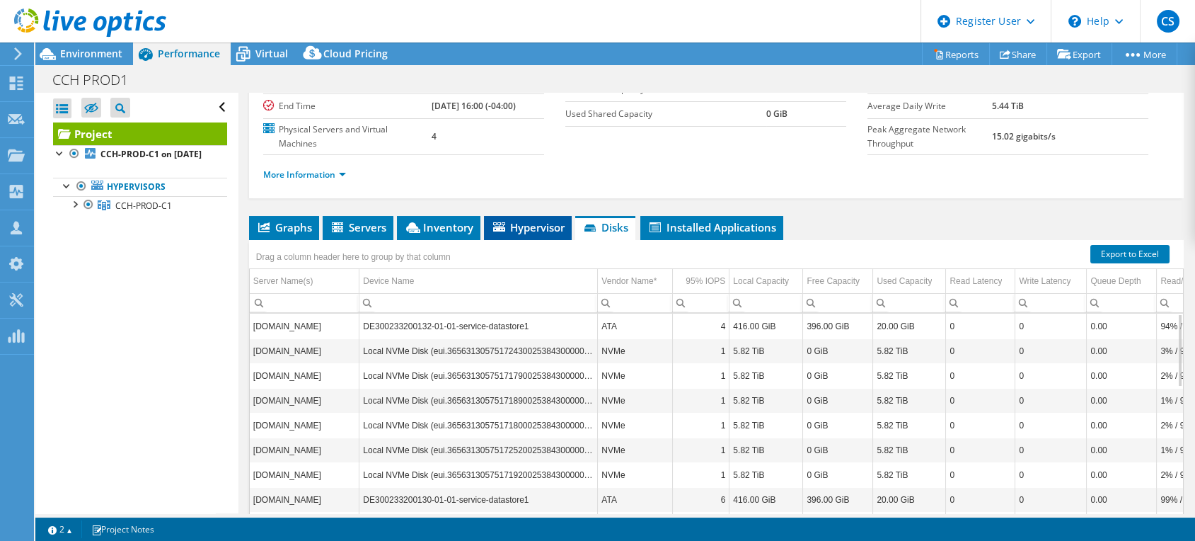
click at [515, 220] on span "Hypervisor" at bounding box center [528, 227] width 74 height 14
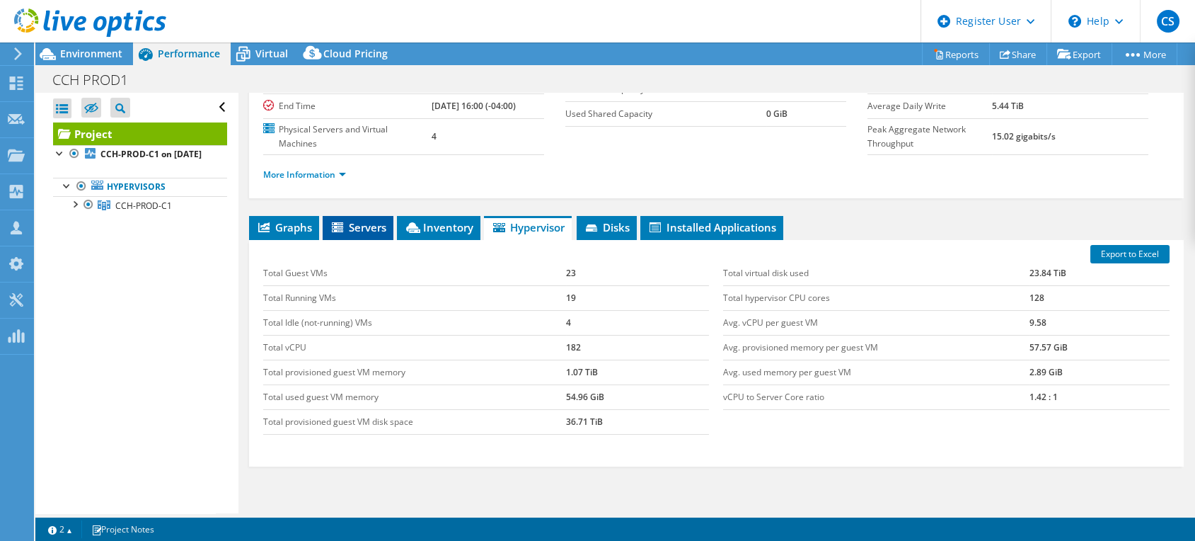
click at [361, 220] on span "Servers" at bounding box center [358, 227] width 57 height 14
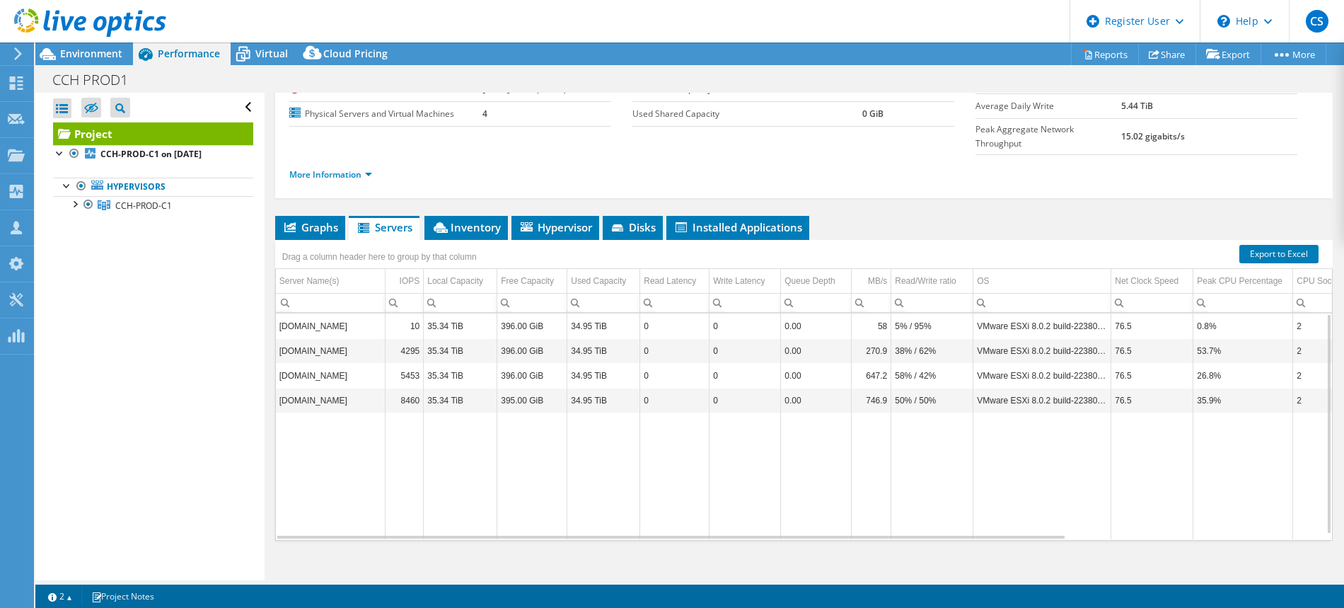
scroll to position [143, 0]
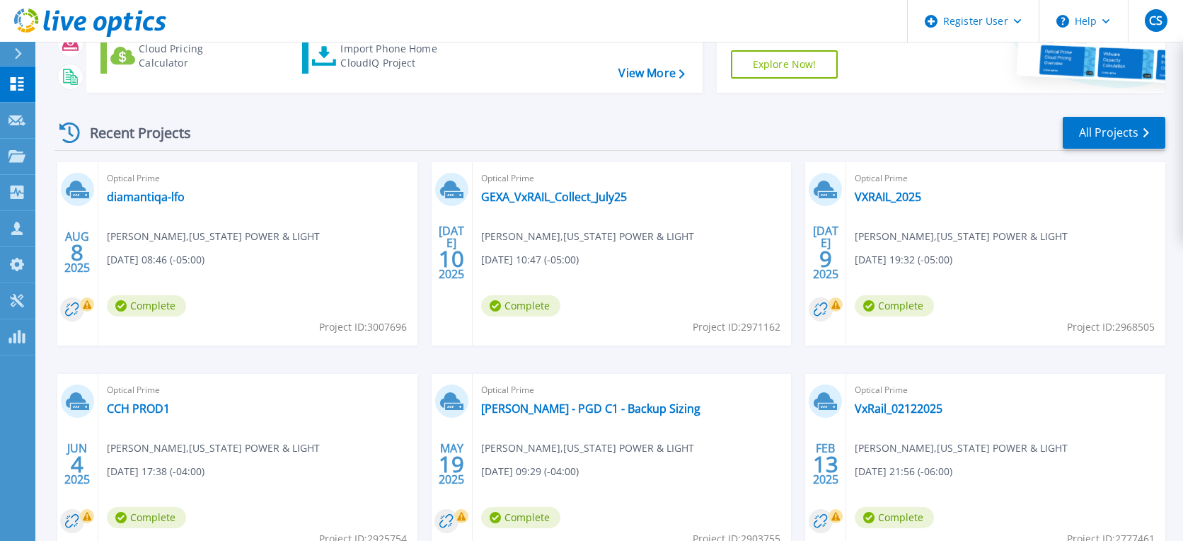
scroll to position [243, 0]
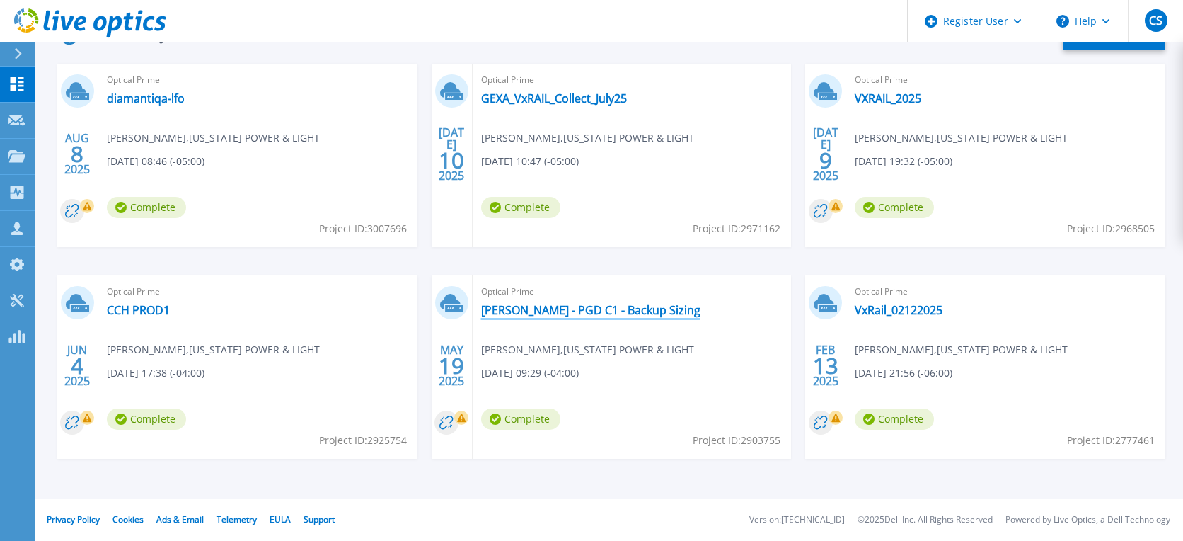
click at [568, 311] on link "Allan - PGD C1 - Backup Sizing" at bounding box center [590, 310] width 219 height 14
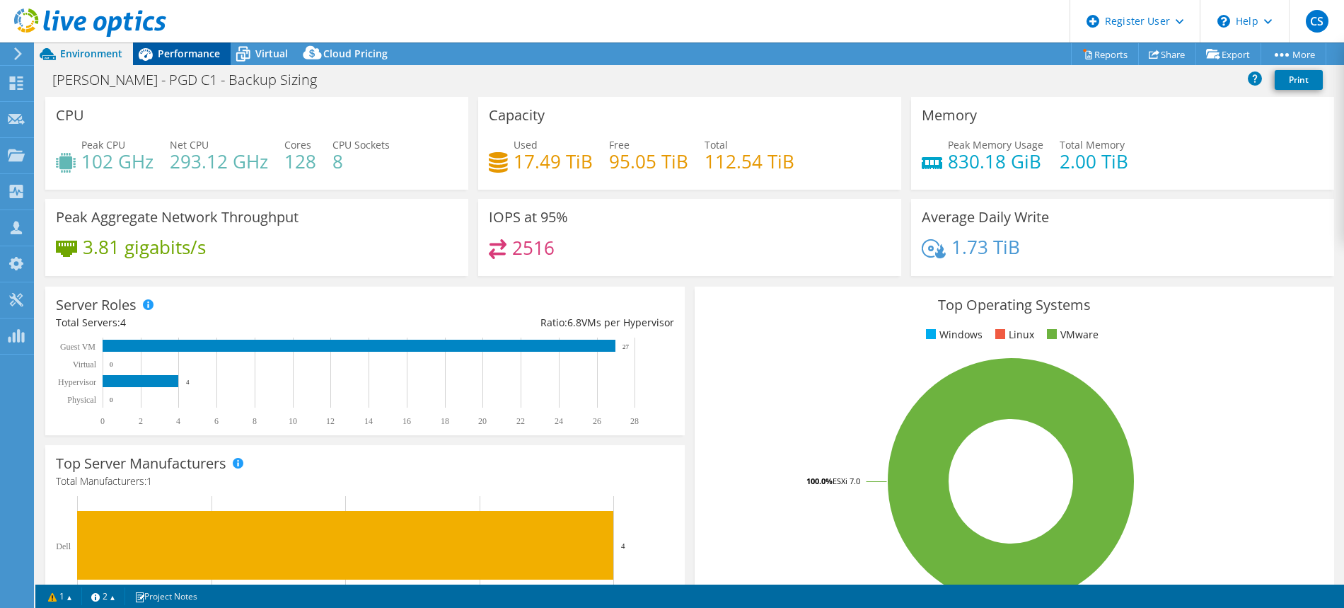
click at [188, 51] on span "Performance" at bounding box center [189, 53] width 62 height 13
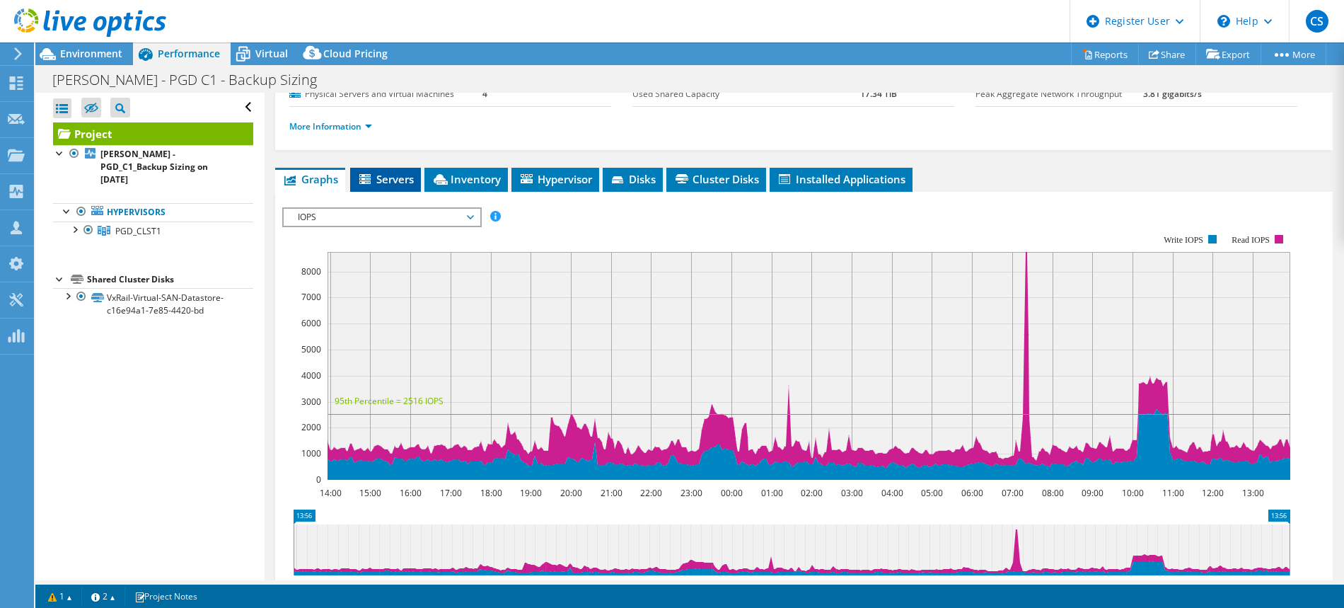
click at [386, 186] on li "Servers" at bounding box center [385, 180] width 71 height 24
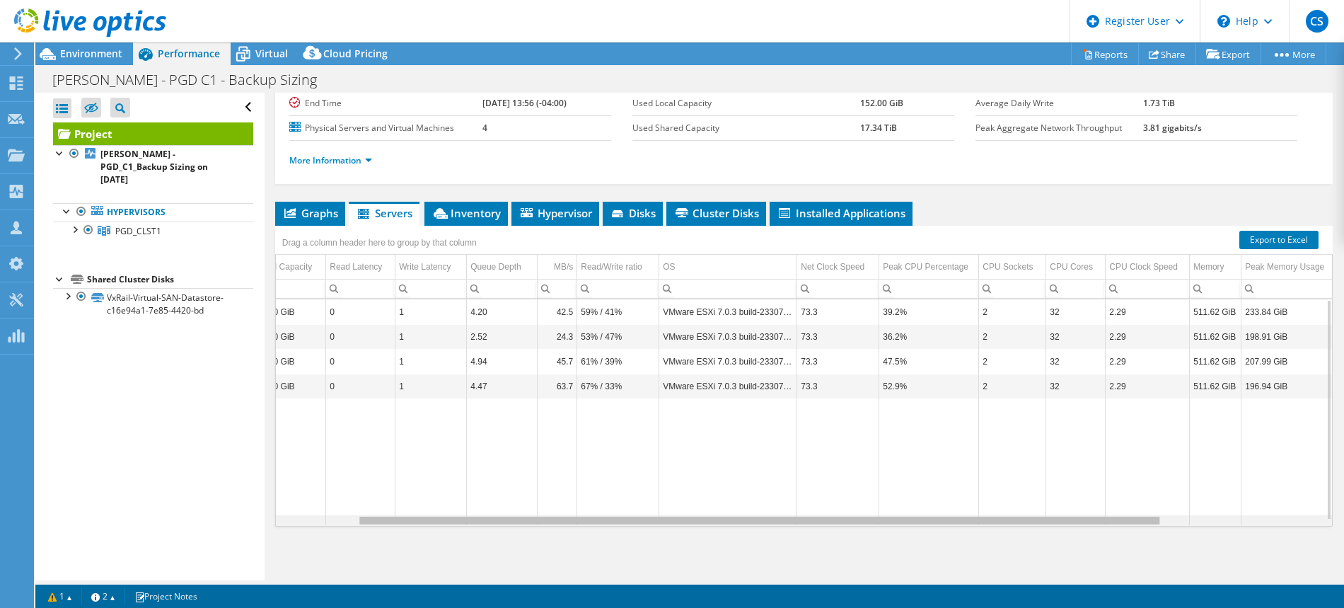
scroll to position [0, 311]
drag, startPoint x: 471, startPoint y: 523, endPoint x: 733, endPoint y: 555, distance: 264.5
click at [733, 540] on body "CS Dell User Cheo Sobalvarro [EMAIL_ADDRESS][PERSON_NAME][DOMAIN_NAME] Dell My …" at bounding box center [672, 304] width 1344 height 608
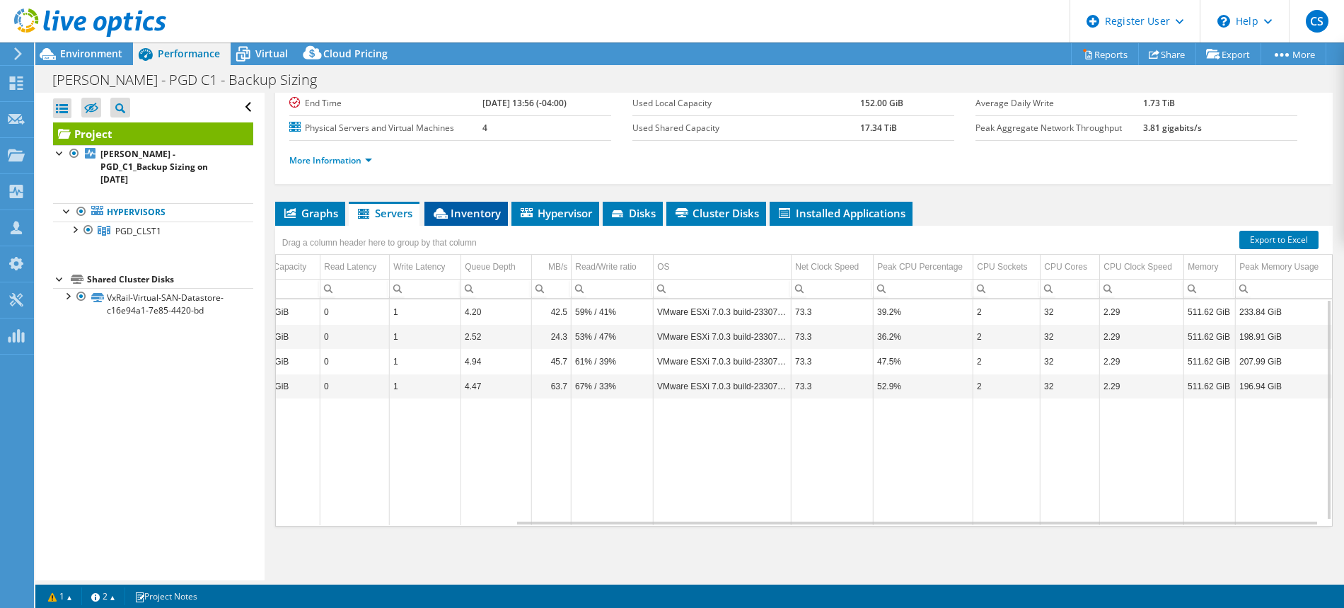
click at [483, 213] on span "Inventory" at bounding box center [466, 213] width 69 height 14
